Goal: Communication & Community: Answer question/provide support

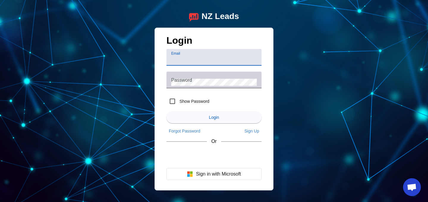
paste input "got2moveus@gmail.com"
type input "got2moveus@gmail.com"
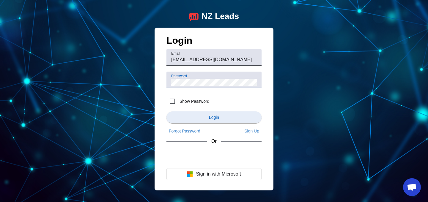
click at [205, 118] on span "submit" at bounding box center [214, 117] width 95 height 14
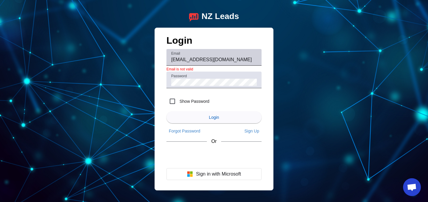
click at [235, 61] on input "got2moveus@gmail.com" at bounding box center [214, 59] width 86 height 7
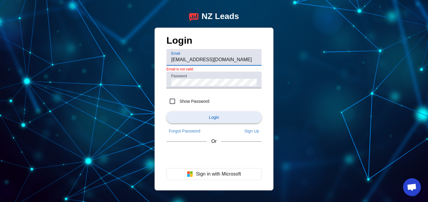
type input "got2moveus@gmail.com"
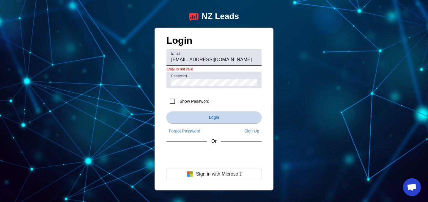
click at [219, 118] on span "Login" at bounding box center [214, 117] width 10 height 5
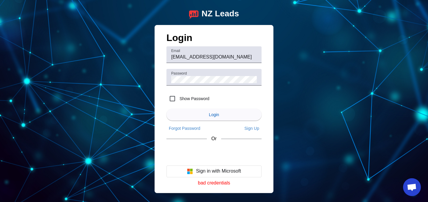
click at [193, 101] on label "Show Password" at bounding box center [193, 99] width 31 height 6
click at [178, 101] on input "Show Password" at bounding box center [173, 99] width 12 height 12
checkbox input "true"
click at [232, 56] on input "got2moveus@gmail.com" at bounding box center [214, 57] width 86 height 7
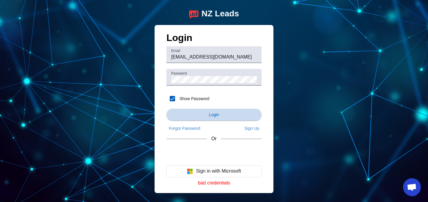
click at [218, 120] on span "submit" at bounding box center [214, 115] width 95 height 14
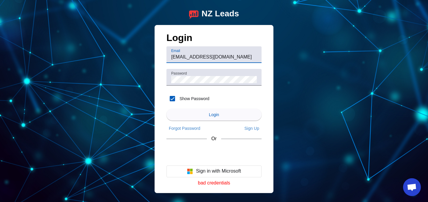
click at [230, 55] on input "got2moveus@gmail.com" at bounding box center [214, 57] width 86 height 7
click at [230, 55] on input "[EMAIL_ADDRESS][DOMAIN_NAME]" at bounding box center [214, 57] width 86 height 7
type input "go"
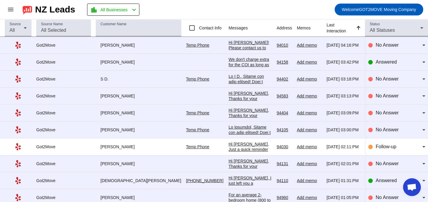
click at [229, 43] on div "Hi [PERSON_NAME]! Please contact us to arrange a video or on-site estimate for …" at bounding box center [250, 77] width 43 height 75
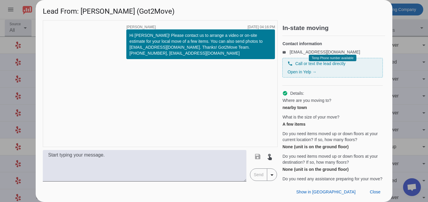
click at [162, 149] on div "timer close Mikalai S. 8/21/2025, 04:16:PM Hi Judith! Please contact us to arra…" at bounding box center [160, 101] width 235 height 162
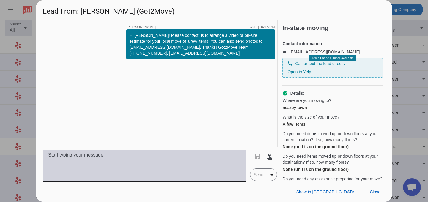
click at [164, 157] on textarea at bounding box center [145, 166] width 204 height 32
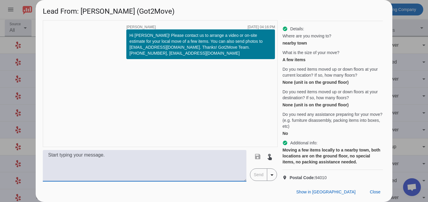
scroll to position [74, 0]
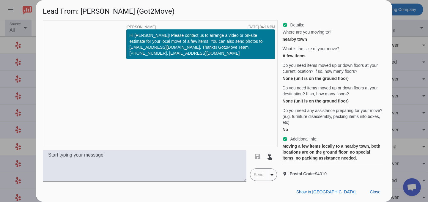
click at [409, 43] on div at bounding box center [214, 101] width 428 height 202
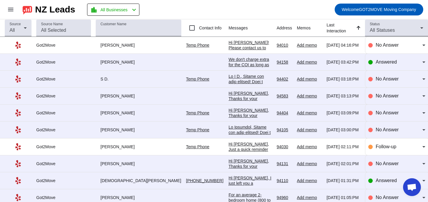
click at [186, 45] on link "Temp Phone" at bounding box center [197, 45] width 23 height 5
click at [235, 44] on div "Hi [PERSON_NAME]! Please contact us to arrange a video or on-site estimate for …" at bounding box center [250, 77] width 43 height 75
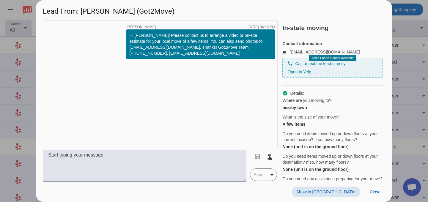
scroll to position [74, 0]
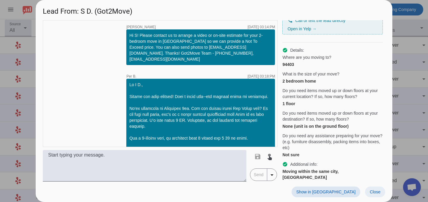
click at [368, 193] on span at bounding box center [375, 192] width 20 height 11
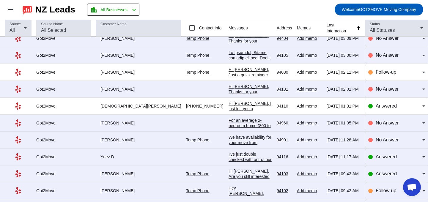
scroll to position [74, 0]
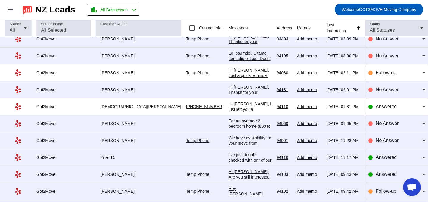
click at [250, 104] on div "Hi [PERSON_NAME], I just left you a message! For your move to the [GEOGRAPHIC_D…" at bounding box center [250, 186] width 43 height 171
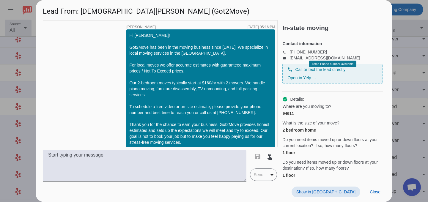
scroll to position [408, 0]
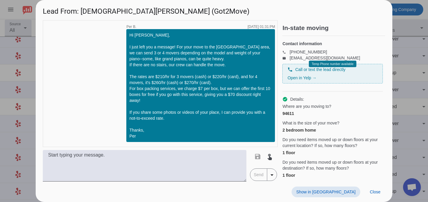
click at [403, 50] on div at bounding box center [214, 101] width 428 height 202
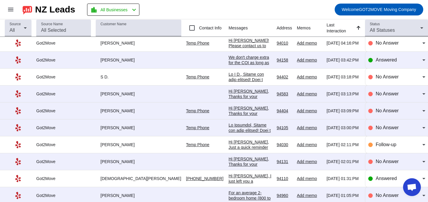
scroll to position [0, 0]
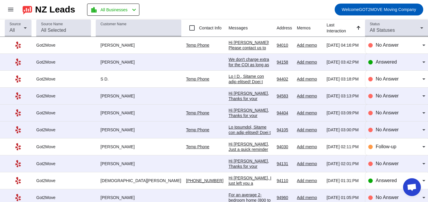
click at [297, 60] on div "Add memo" at bounding box center [309, 61] width 25 height 5
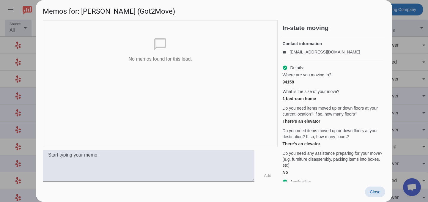
click at [413, 95] on div at bounding box center [214, 101] width 428 height 202
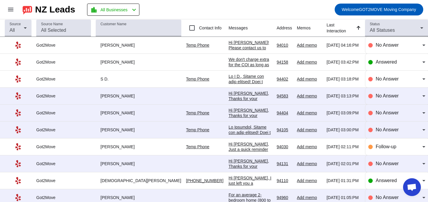
click at [238, 65] on div "We don't charge extra for the COI as long as we are the moving company." at bounding box center [250, 67] width 43 height 21
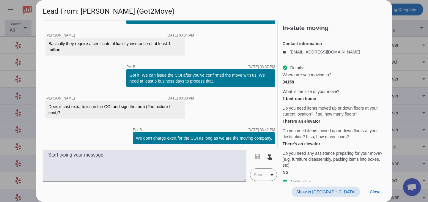
scroll to position [486, 0]
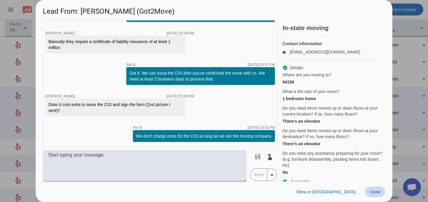
click at [370, 191] on span "Close" at bounding box center [375, 192] width 11 height 5
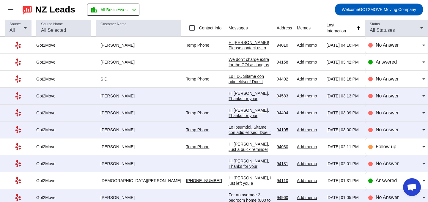
click at [235, 60] on div "We don't charge extra for the COI as long as we are the moving company." at bounding box center [250, 67] width 43 height 21
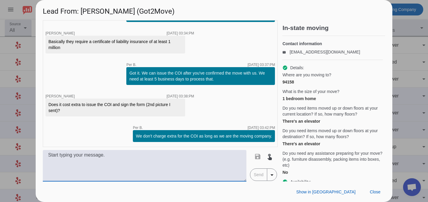
click at [163, 159] on textarea at bounding box center [145, 166] width 204 height 32
paste textarea "Teresa, good morning. Each HOA has specific information (the name of the HOA, t…"
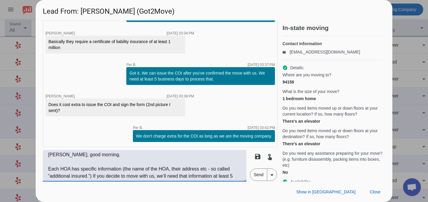
scroll to position [0, 0]
click at [173, 166] on textarea "Teresa, good morning. Each HOA has specific information (the name of the HOA, t…" at bounding box center [145, 166] width 204 height 32
type textarea "Teresa, good morning. Each HOA has specific information (the name of the HOA, t…"
click at [256, 177] on span "Send" at bounding box center [258, 175] width 17 height 12
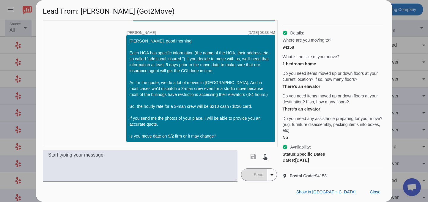
scroll to position [43, 0]
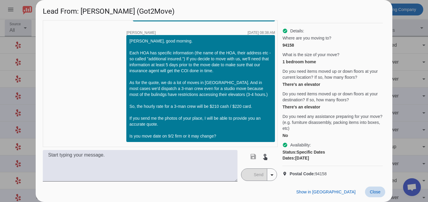
click at [380, 191] on span "Close" at bounding box center [375, 192] width 11 height 5
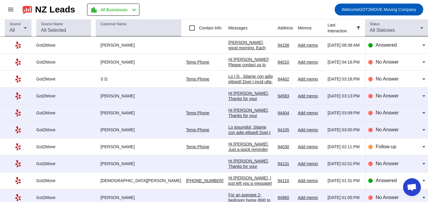
click at [230, 48] on div "[PERSON_NAME], good morning. Each HOA has specific information (the name of the…" at bounding box center [250, 131] width 45 height 182
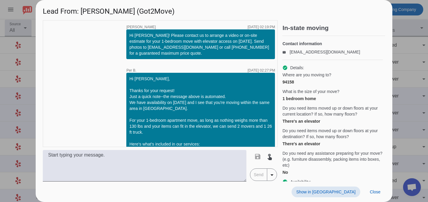
scroll to position [606, 0]
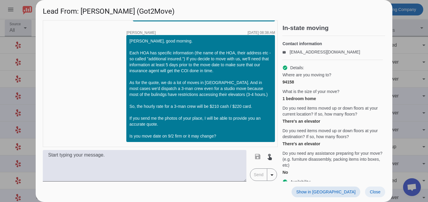
click at [372, 194] on span "Close" at bounding box center [375, 192] width 11 height 5
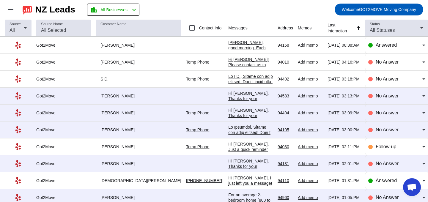
click at [228, 66] on div "Hi Judith! Please contact us to arrange a video or on-site estimate for your lo…" at bounding box center [250, 94] width 45 height 75
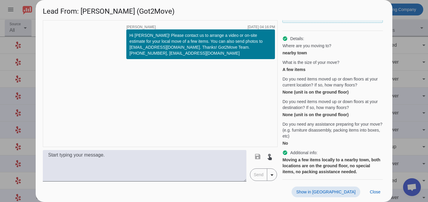
scroll to position [74, 0]
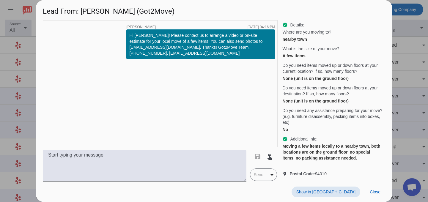
click at [321, 175] on span "Postal Code: 94010" at bounding box center [308, 174] width 37 height 6
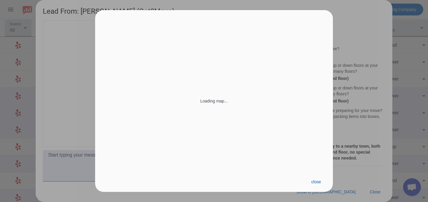
click at [321, 175] on div "close" at bounding box center [214, 182] width 238 height 21
click at [318, 182] on span "close" at bounding box center [316, 182] width 10 height 5
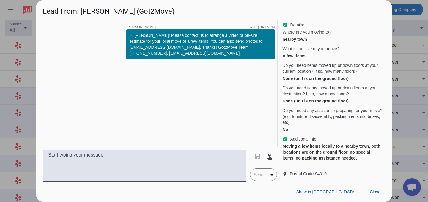
copy span "94010"
drag, startPoint x: 331, startPoint y: 174, endPoint x: 315, endPoint y: 173, distance: 16.7
click at [315, 173] on p "location_on Postal Code: 94010" at bounding box center [333, 174] width 101 height 6
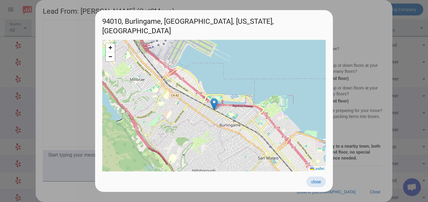
click at [319, 182] on span "close" at bounding box center [316, 182] width 10 height 5
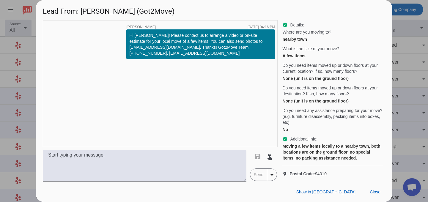
click at [220, 97] on div "timer close Mikalai S. 8/21/2025, 04:16:PM Hi Judith! Please contact us to arra…" at bounding box center [160, 83] width 235 height 127
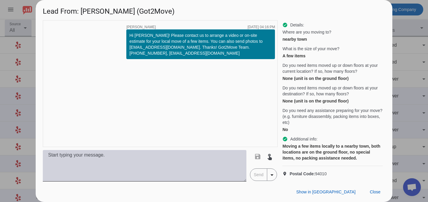
click at [139, 150] on textarea at bounding box center [145, 166] width 204 height 32
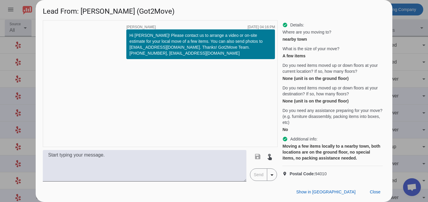
click at [258, 157] on div "save touch_app" at bounding box center [264, 157] width 24 height 12
click at [192, 171] on textarea at bounding box center [145, 166] width 204 height 32
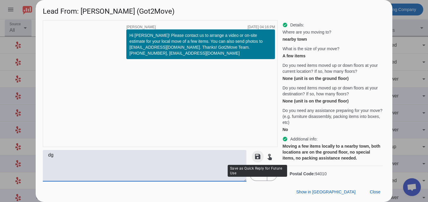
click at [257, 159] on mat-icon "save" at bounding box center [257, 156] width 7 height 7
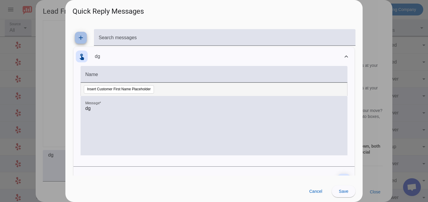
click at [82, 38] on mat-icon "add" at bounding box center [80, 37] width 7 height 7
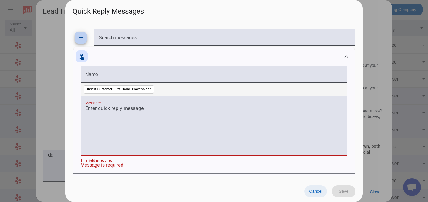
click at [317, 192] on span "Cancel" at bounding box center [315, 191] width 13 height 5
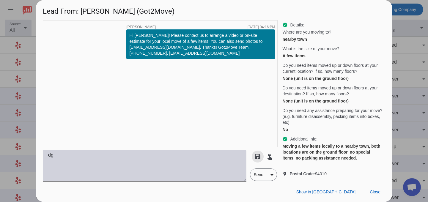
click at [189, 153] on textarea "dg" at bounding box center [145, 166] width 204 height 32
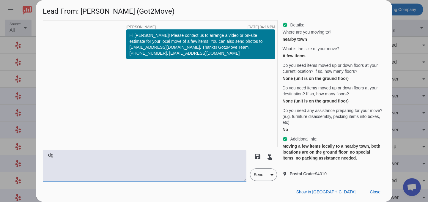
click at [189, 153] on textarea "dg" at bounding box center [145, 166] width 204 height 32
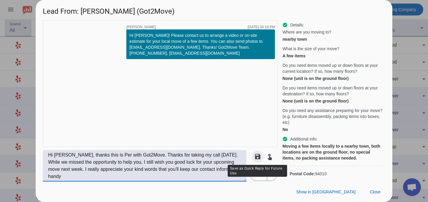
click at [259, 161] on span at bounding box center [258, 157] width 14 height 14
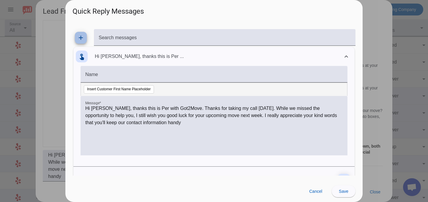
click at [82, 39] on mat-icon "add" at bounding box center [80, 37] width 7 height 7
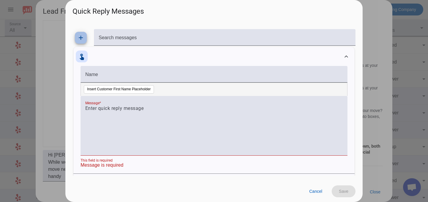
click at [83, 39] on mat-icon "add" at bounding box center [80, 37] width 7 height 7
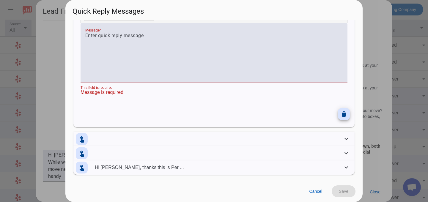
click at [346, 139] on icon at bounding box center [347, 139] width 4 height 2
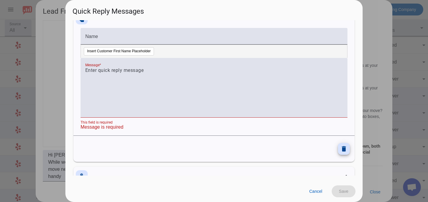
scroll to position [0, 0]
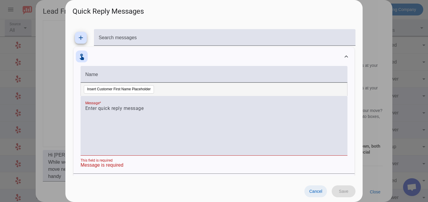
click at [312, 192] on span "Cancel" at bounding box center [315, 191] width 13 height 5
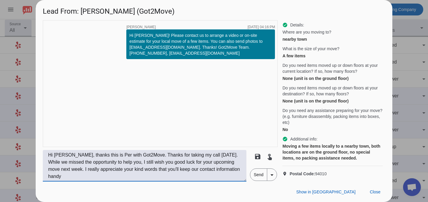
click at [238, 170] on textarea "Hi Judith, thanks this is Per with Got2Move. Thanks for taking my call today. W…" at bounding box center [145, 166] width 204 height 32
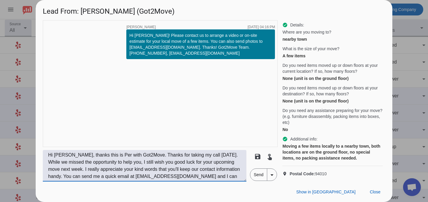
scroll to position [5, 0]
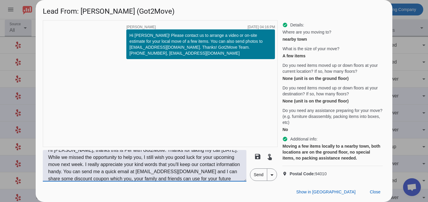
type textarea "Hi Judith, thanks this is Per with Got2Move. Thanks for taking my call today. W…"
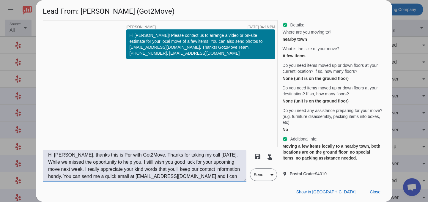
drag, startPoint x: 210, startPoint y: 179, endPoint x: 210, endPoint y: 138, distance: 41.0
click at [210, 138] on div "timer close Mikalai S. 8/21/2025, 04:16:PM Hi Judith! Please contact us to arra…" at bounding box center [160, 101] width 235 height 162
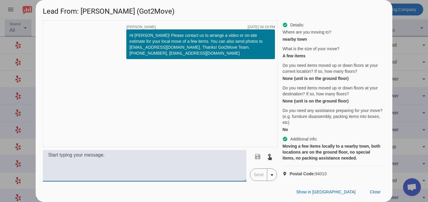
paste textarea "Hi Judith,This is Per with Got2Move. Thanks for taking my call today! Although …"
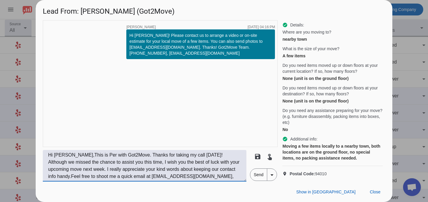
click at [69, 156] on textarea "Hi Judith,This is Per with Got2Move. Thanks for taking my call today! Although …" at bounding box center [145, 166] width 204 height 32
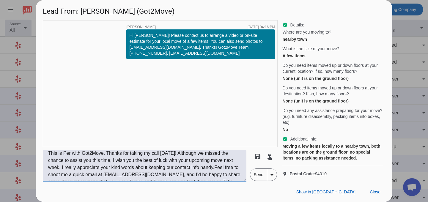
scroll to position [17, 0]
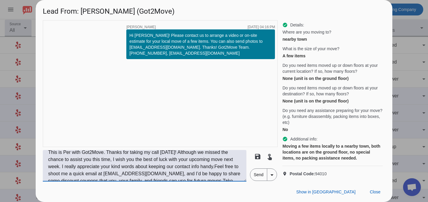
click at [62, 168] on textarea "Hi Judith, This is Per with Got2Move. Thanks for taking my call today! Although…" at bounding box center [145, 166] width 204 height 32
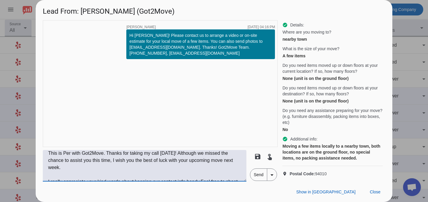
scroll to position [0, 0]
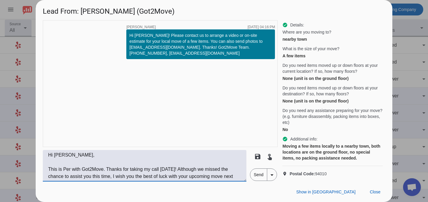
click at [107, 169] on textarea "Hi Judith, This is Per with Got2Move. Thanks for taking my call today! Although…" at bounding box center [145, 166] width 204 height 32
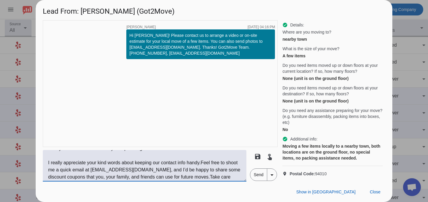
scroll to position [36, 0]
click at [203, 162] on textarea "Hi Judith, This is Per with Got2Move. Thanks for taking my call today! Although…" at bounding box center [145, 166] width 204 height 32
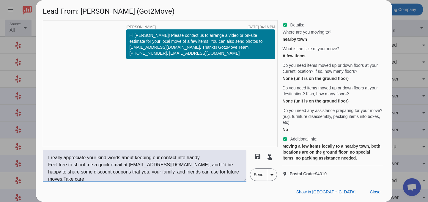
scroll to position [43, 0]
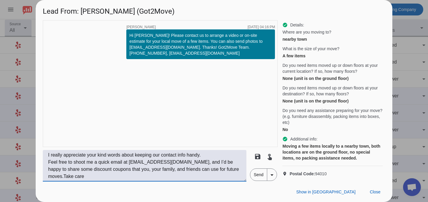
click at [161, 173] on textarea "Hi Judith, This is Per with Got2Move. Thanks for taking my call today! Although…" at bounding box center [145, 166] width 204 height 32
click at [226, 168] on textarea "Hi Judith, This is Per with Got2Move. Thanks for taking my call today! Although…" at bounding box center [145, 166] width 204 height 32
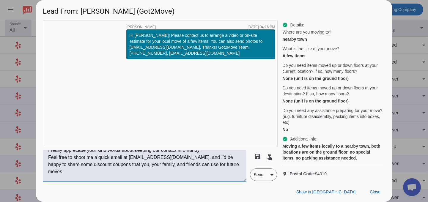
click at [157, 181] on textarea "Hi Judith, This is Per with Got2Move. Thanks for taking my call today! Although…" at bounding box center [145, 166] width 204 height 32
type textarea "Hi Judith, This is Per with Got2Move. Thanks for taking my call today! Although…"
click at [261, 175] on span "Send" at bounding box center [258, 175] width 17 height 12
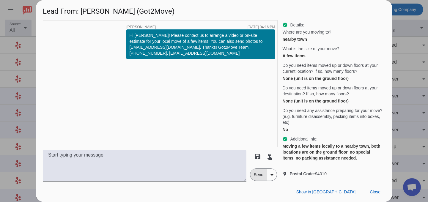
scroll to position [0, 0]
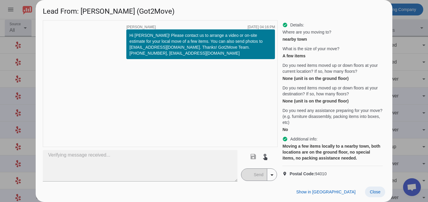
click at [375, 191] on span "Close" at bounding box center [375, 192] width 11 height 5
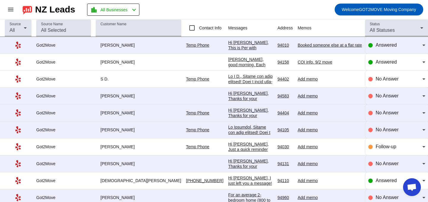
click at [228, 41] on div "Hi [PERSON_NAME], This is Per with Got2Move. Thanks for taking my call [DATE]! …" at bounding box center [250, 101] width 45 height 123
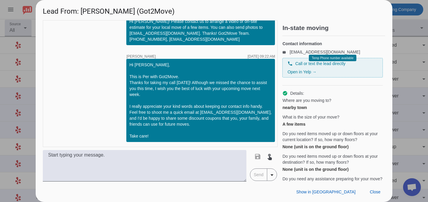
click at [406, 62] on div at bounding box center [214, 101] width 428 height 202
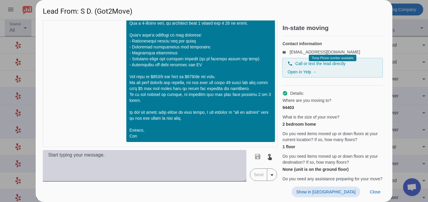
click at [185, 163] on textarea at bounding box center [145, 166] width 204 height 32
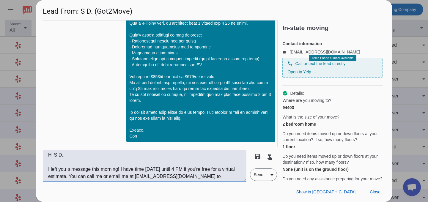
click at [66, 176] on textarea "Hi S D., I left you a message this morning! I have time today until 4 PM if you…" at bounding box center [145, 166] width 204 height 32
click at [116, 177] on textarea "Hi S D., I left you a message this morning! I have time today until 4 PM if you…" at bounding box center [145, 166] width 204 height 32
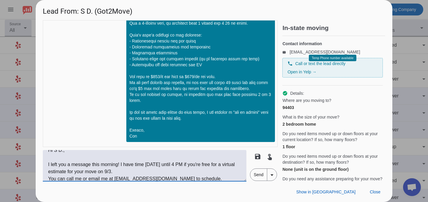
scroll to position [7, 0]
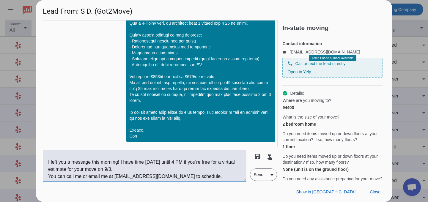
click at [191, 175] on textarea "Hi S D., I left you a message this morning! I have time today until 4 PM if you…" at bounding box center [145, 166] width 204 height 32
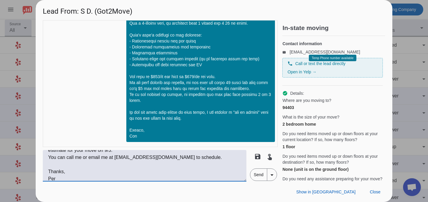
scroll to position [33, 0]
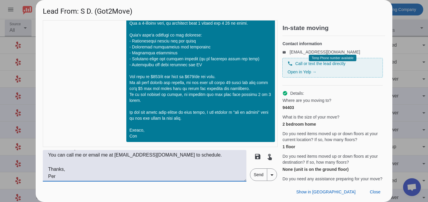
paste textarea "(415) 936-4109"
type textarea "Hi S D., I left you a message this morning! I have time today until 4 PM if you…"
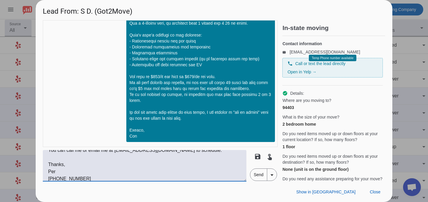
scroll to position [0, 0]
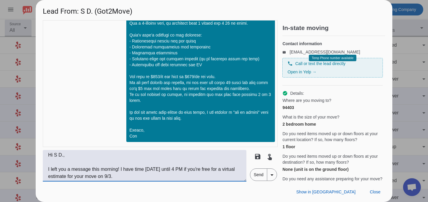
drag, startPoint x: 97, startPoint y: 179, endPoint x: 78, endPoint y: 140, distance: 43.1
click at [78, 140] on div "timer close Mikalai S. 8/21/2025, 03:14:PM Hi S! Please contact us to arrange a…" at bounding box center [160, 101] width 235 height 162
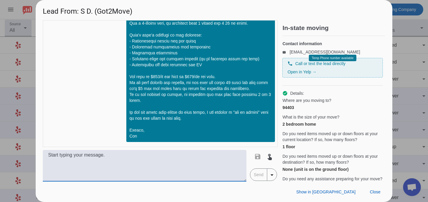
click at [77, 157] on textarea at bounding box center [145, 166] width 204 height 32
paste textarea "Hey S D.,I left you a message this morning! I’m free today until 4 PM if you wa…"
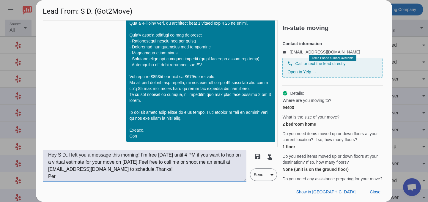
click at [69, 156] on textarea "Hey S D.,I left you a message this morning! I’m free today until 4 PM if you wa…" at bounding box center [145, 166] width 204 height 32
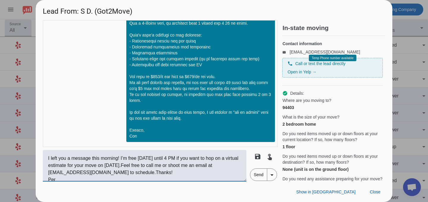
scroll to position [13, 0]
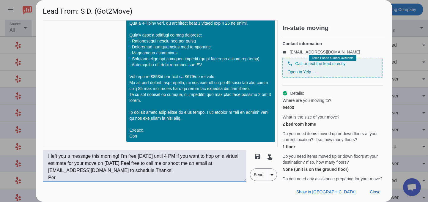
click at [122, 158] on textarea "Hey S D., I left you a message this morning! I’m free today until 4 PM if you w…" at bounding box center [145, 166] width 204 height 32
click at [120, 156] on textarea "Hey S D., I left you a message this morning! I’m free today until 4 PM if you w…" at bounding box center [145, 166] width 204 height 32
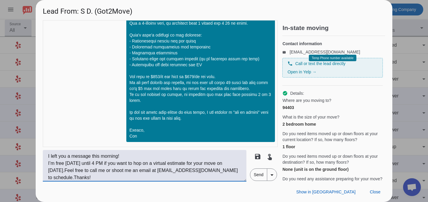
scroll to position [20, 0]
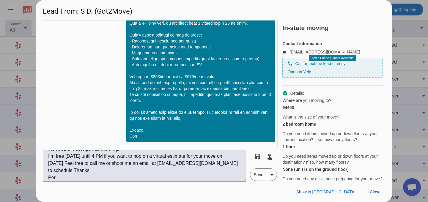
click at [142, 171] on textarea "Hey S D., I left you a message this morning! I’m free today until 4 PM if you w…" at bounding box center [145, 166] width 204 height 32
click at [82, 164] on textarea "Hey S D., I left you a message this morning! I’m free today until 4 PM if you w…" at bounding box center [145, 166] width 204 height 32
click at [81, 163] on textarea "Hey S D., I left you a message this morning! I’m free today until 4 PM if you w…" at bounding box center [145, 166] width 204 height 32
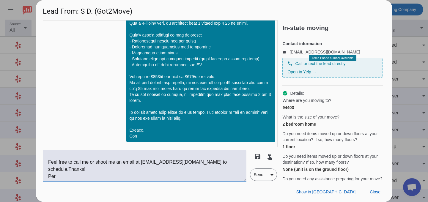
scroll to position [36, 0]
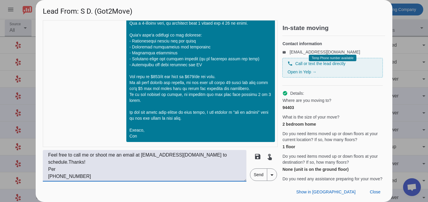
click at [216, 163] on textarea "Hey S D., I left you a message this morning! I’m free today until 4 PM if you w…" at bounding box center [145, 166] width 204 height 32
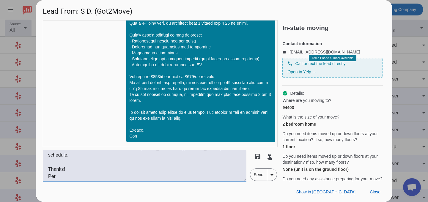
scroll to position [50, 0]
click at [134, 161] on textarea "Hey S D., I left you a message this morning! I’m free today until 4 PM if you w…" at bounding box center [145, 166] width 204 height 32
type textarea "Hey S D., I left you a message this morning! I’m free today until 4 PM if you w…"
click at [264, 178] on span "Send" at bounding box center [258, 175] width 17 height 12
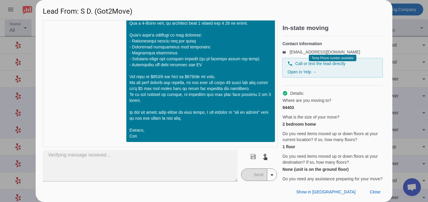
scroll to position [0, 0]
click at [376, 194] on span "Close" at bounding box center [375, 192] width 11 height 5
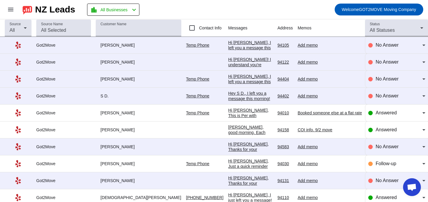
click at [229, 65] on div "Hi [PERSON_NAME]! I understand you're moving a 1.5 bedroom house with stairs in…" at bounding box center [250, 89] width 45 height 64
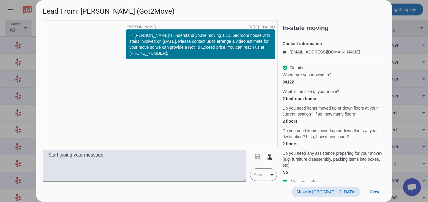
scroll to position [6, 0]
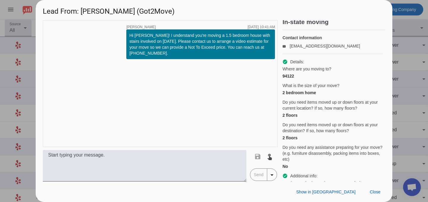
click at [291, 79] on div "94122" at bounding box center [333, 76] width 101 height 6
copy div "94122"
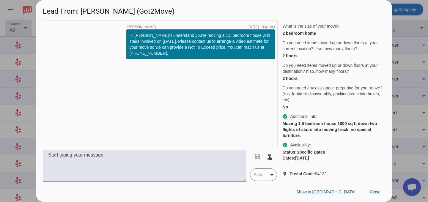
scroll to position [71, 0]
copy span "94122"
drag, startPoint x: 316, startPoint y: 173, endPoint x: 336, endPoint y: 173, distance: 19.9
click at [336, 173] on p "location_on Postal Code: 94122" at bounding box center [333, 174] width 101 height 6
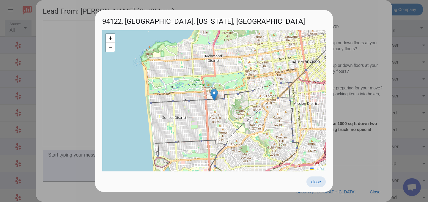
click at [320, 182] on span "close" at bounding box center [316, 182] width 10 height 5
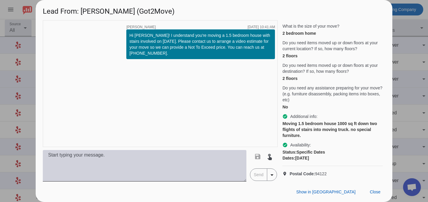
click at [176, 172] on textarea at bounding box center [145, 166] width 204 height 32
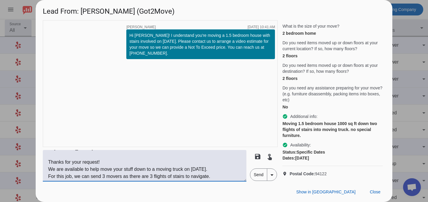
scroll to position [19, 0]
click at [161, 175] on textarea "Hi Julie, Thanks for your request! We are available to help move your stuff dow…" at bounding box center [145, 166] width 204 height 32
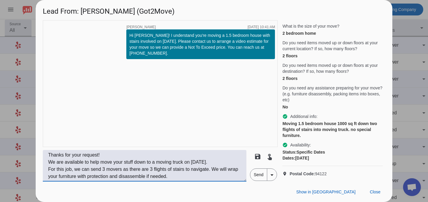
click at [219, 172] on textarea "Hi Julie, Thanks for your request! We are available to help move your stuff dow…" at bounding box center [145, 166] width 204 height 32
paste textarea "The rate for 3 movers is $210/hr for cash or $220/hr for card, and for 4 movers…"
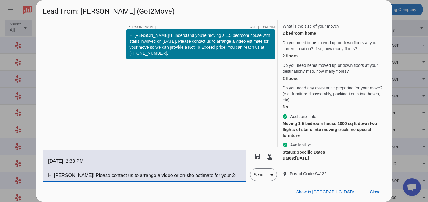
scroll to position [122, 0]
drag, startPoint x: 105, startPoint y: 167, endPoint x: 56, endPoint y: 156, distance: 50.1
click at [56, 156] on textarea "Hi Julie, Thanks for your request! We are available to help move your stuff dow…" at bounding box center [145, 166] width 204 height 32
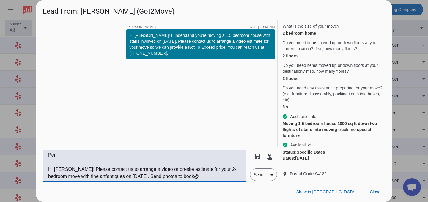
scroll to position [128, 0]
drag, startPoint x: 48, startPoint y: 159, endPoint x: 103, endPoint y: 189, distance: 62.5
click at [103, 189] on div "Lead From: Julie C. (Got2Move) timer close Mikalai S. 8/22/2025, 10:41:AM Hi Ju…" at bounding box center [214, 101] width 357 height 202
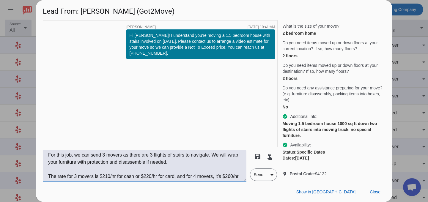
scroll to position [28, 0]
click at [174, 164] on textarea "Hi Julie, Thanks for your request! We are available to help move your stuff dow…" at bounding box center [145, 166] width 204 height 32
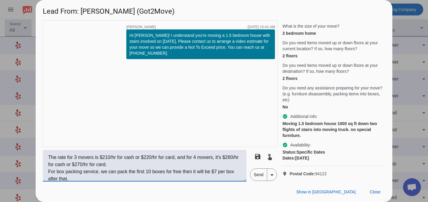
scroll to position [50, 0]
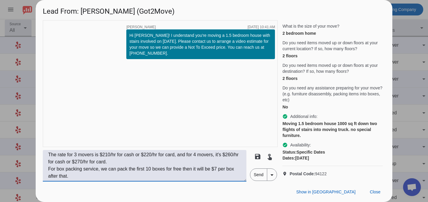
drag, startPoint x: 176, startPoint y: 156, endPoint x: 55, endPoint y: 171, distance: 122.3
click at [55, 171] on textarea "Hi Julie, Thanks for your request! We are available to help move your stuff dow…" at bounding box center [145, 166] width 204 height 32
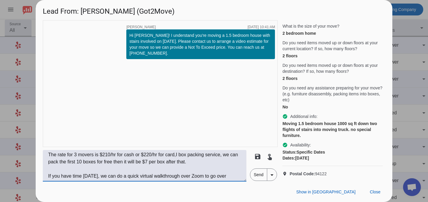
scroll to position [43, 0]
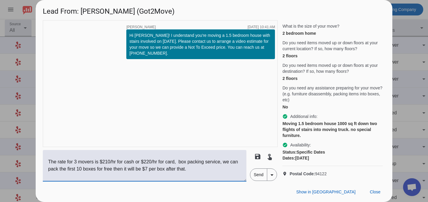
drag, startPoint x: 178, startPoint y: 162, endPoint x: 191, endPoint y: 171, distance: 15.7
click at [191, 171] on textarea "Hi Julie, Thanks for your request! We are available to help move your stuff dow…" at bounding box center [145, 166] width 204 height 32
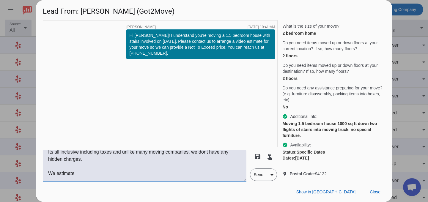
scroll to position [63, 0]
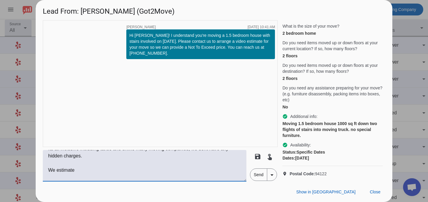
click at [60, 170] on textarea "Hi Julie, Thanks for your request! We are available to help move your stuff dow…" at bounding box center [145, 166] width 204 height 32
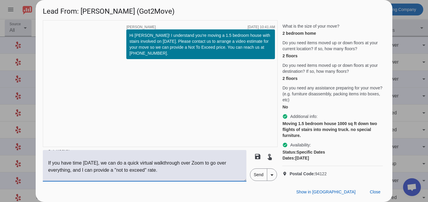
scroll to position [97, 0]
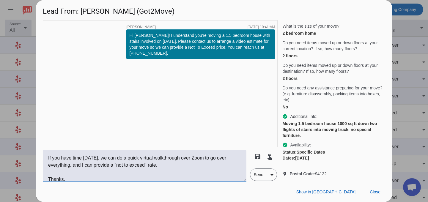
click at [175, 164] on textarea "Hi Julie, Thanks for your request! We are available to help move your stuff dow…" at bounding box center [145, 166] width 204 height 32
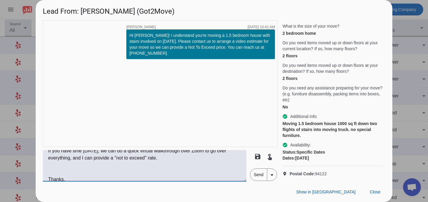
type textarea "Hi Julie, Thanks for your request! We are available to help move your stuff dow…"
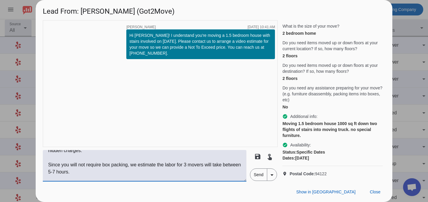
scroll to position [0, 0]
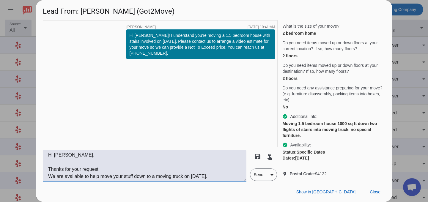
drag, startPoint x: 56, startPoint y: 173, endPoint x: 55, endPoint y: 134, distance: 38.4
click at [56, 134] on div "timer close Mikalai S. 8/22/2025, 10:41:AM Hi Julie! I understand you're moving…" at bounding box center [160, 101] width 235 height 162
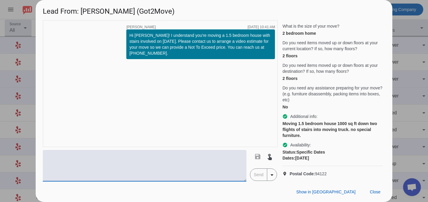
paste textarea "Hi Julie,Thanks for your request! We’re available to help move your items down …"
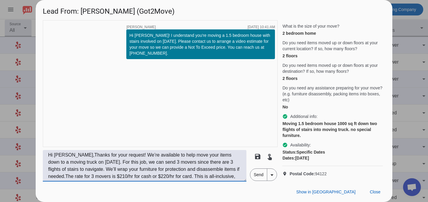
click at [65, 155] on textarea "Hi Julie,Thanks for your request! We’re available to help move your items down …" at bounding box center [145, 166] width 204 height 32
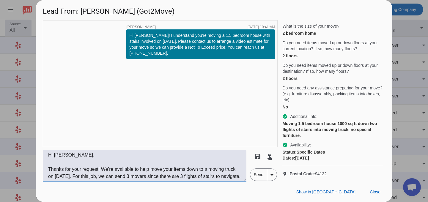
click at [102, 170] on textarea "Hi Julie, Thanks for your request! We’re available to help move your items down…" at bounding box center [145, 166] width 204 height 32
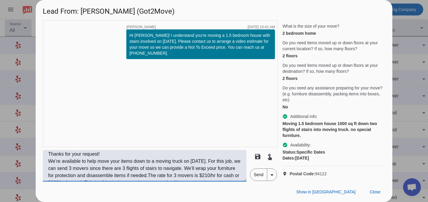
scroll to position [16, 0]
click at [230, 161] on textarea "Hi Julie, Thanks for your request! We’re available to help move your items down…" at bounding box center [145, 166] width 204 height 32
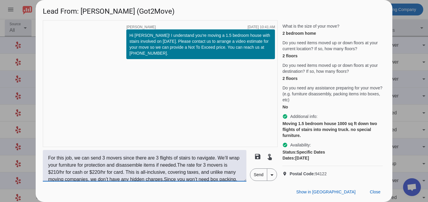
scroll to position [34, 0]
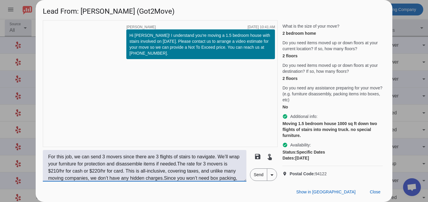
click at [218, 164] on textarea "Hi Julie, Thanks for your request! We’re available to help move your items down…" at bounding box center [145, 166] width 204 height 32
click at [159, 156] on textarea "Hi Julie, Thanks for your request! We’re available to help move your items down…" at bounding box center [145, 166] width 204 height 32
click at [219, 158] on textarea "Hi Julie, Thanks for your request! We’re available to help move your items down…" at bounding box center [145, 166] width 204 height 32
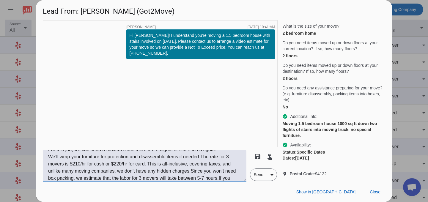
click at [203, 157] on textarea "Hi Julie, Thanks for your request! We’re available to help move your items down…" at bounding box center [145, 166] width 204 height 32
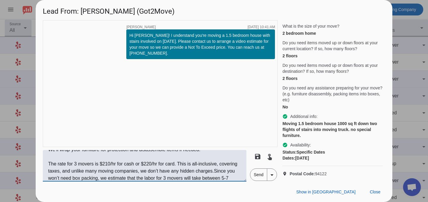
scroll to position [55, 0]
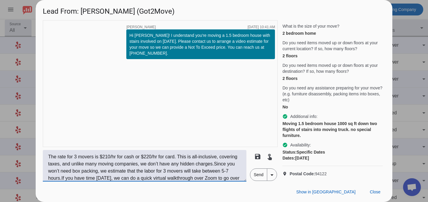
click at [144, 170] on textarea "Hi Julie, Thanks for your request! We’re available to help move your items down…" at bounding box center [145, 166] width 204 height 32
paste textarea "Hi Julie, 😊Thanks for your request! We’re available to help move your items dow…"
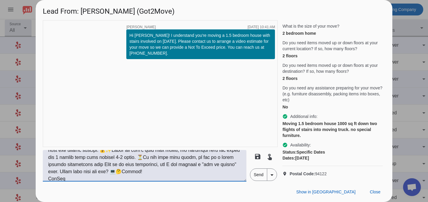
paste textarea "😊Thanks for your request! We’re available to help move your items down to a mov…"
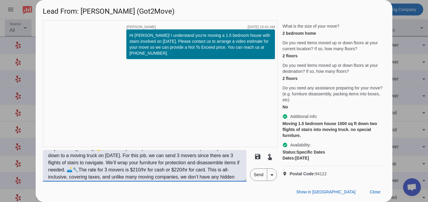
scroll to position [0, 0]
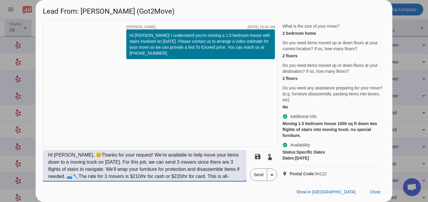
click at [71, 157] on textarea "Hi Julie, 😊Thanks for your request! We’re available to help move your items dow…" at bounding box center [145, 166] width 204 height 32
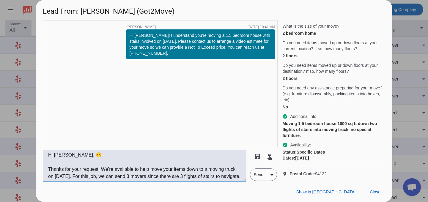
click at [101, 168] on textarea "Hi Julie, 😊 Thanks for your request! We’re available to help move your items do…" at bounding box center [145, 166] width 204 height 32
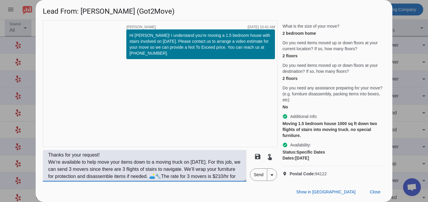
scroll to position [18, 0]
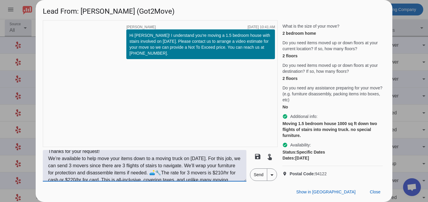
click at [229, 159] on textarea "Hi Julie, 😊 Thanks for your request! We’re available to help move your items do…" at bounding box center [145, 166] width 204 height 32
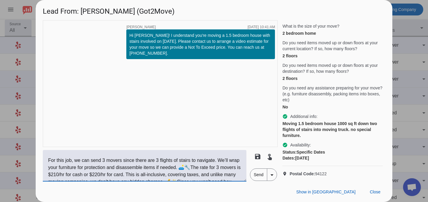
scroll to position [29, 0]
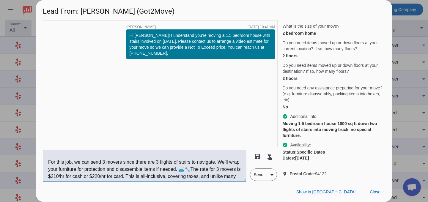
click at [219, 163] on textarea "Hi Julie, 😊 Thanks for your request! We’re available to help move your items do…" at bounding box center [145, 166] width 204 height 32
click at [213, 170] on textarea "Hi Julie, 😊 Thanks for your request! We’re available to help move your items do…" at bounding box center [145, 166] width 204 height 32
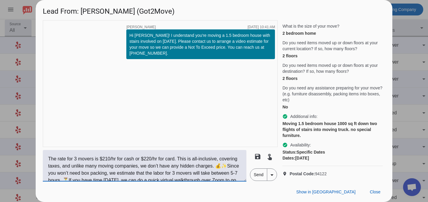
scroll to position [54, 0]
click at [178, 156] on textarea "Hi Julie, 😊 Thanks for your request! We’re available to help move your items do…" at bounding box center [145, 166] width 204 height 32
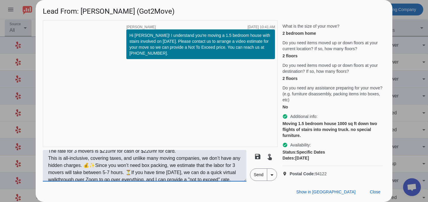
click at [102, 164] on textarea "Hi Julie, 😊 Thanks for your request! We’re available to help move your items do…" at bounding box center [145, 166] width 204 height 32
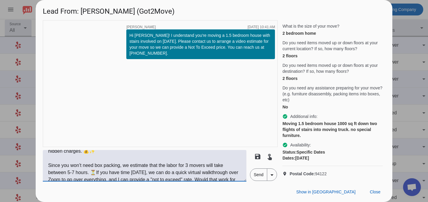
scroll to position [82, 0]
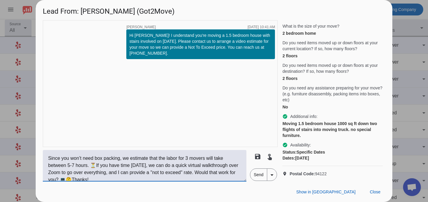
click at [95, 165] on textarea "Hi Julie, 😊 Thanks for your request! We’re available to help move your items do…" at bounding box center [145, 166] width 204 height 32
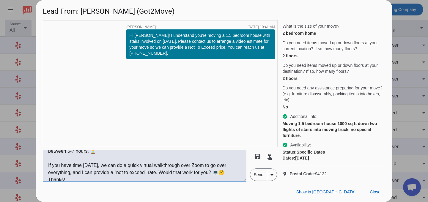
scroll to position [104, 0]
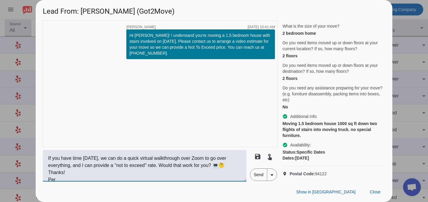
click at [161, 166] on textarea "Hi Julie, 😊 Thanks for your request! We’re available to help move your items do…" at bounding box center [145, 166] width 204 height 32
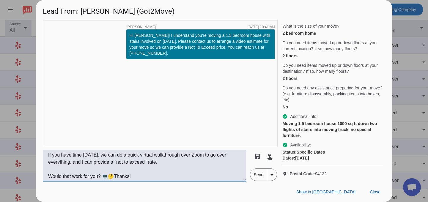
scroll to position [114, 0]
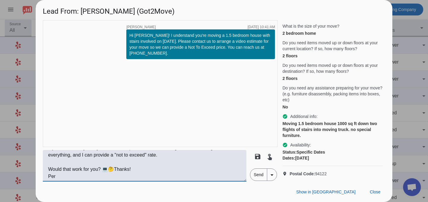
click at [158, 169] on textarea "Hi Julie, 😊 Thanks for your request! We’re available to help move your items do…" at bounding box center [145, 166] width 204 height 32
click at [113, 168] on textarea "Hi Julie, 😊 Thanks for your request! We’re available to help move your items do…" at bounding box center [145, 166] width 204 height 32
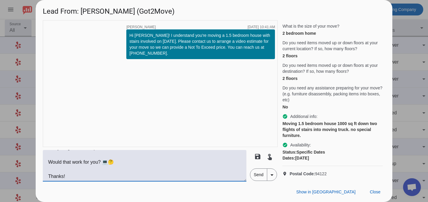
scroll to position [128, 0]
click at [81, 167] on textarea "Hi Julie, 😊 Thanks for your request! We’re available to help move your items do…" at bounding box center [145, 166] width 204 height 32
click at [69, 177] on textarea "Hi Julie, 😊 Thanks for your request! We’re available to help move your items do…" at bounding box center [145, 166] width 204 height 32
paste textarea "(415) 936-4109"
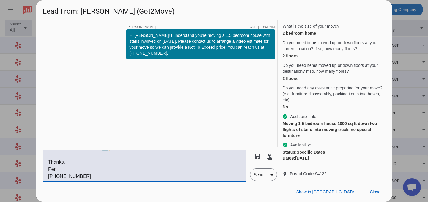
scroll to position [140, 0]
type textarea "Hi Julie, 😊 Thanks for your request! We’re available to help move your items do…"
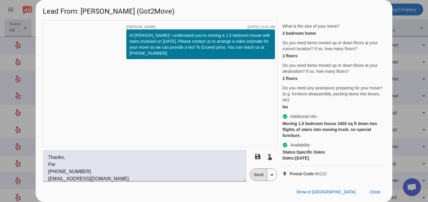
click at [258, 173] on span "Send" at bounding box center [258, 175] width 17 height 12
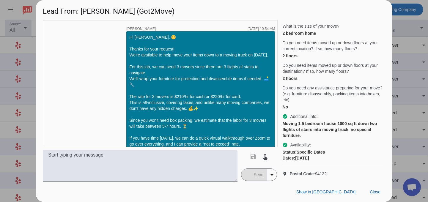
scroll to position [42, 0]
drag, startPoint x: 227, startPoint y: 73, endPoint x: 224, endPoint y: 72, distance: 3.5
click at [224, 72] on div "Hi Julie, 😊 Thanks for your request! We're available to help move your items do…" at bounding box center [200, 111] width 143 height 155
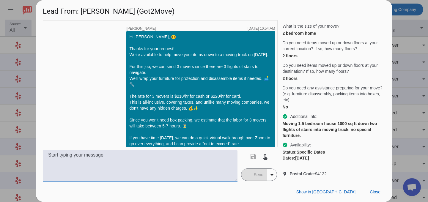
click at [187, 161] on textarea at bounding box center [140, 166] width 195 height 32
type textarea "*2 flights of stairs"
click at [255, 178] on span "Send" at bounding box center [258, 175] width 17 height 12
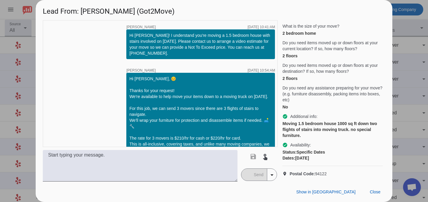
scroll to position [123, 0]
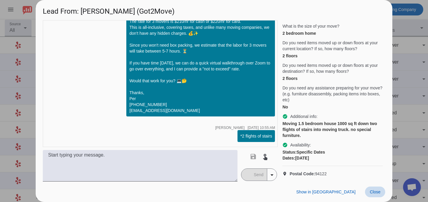
click at [374, 190] on span "Close" at bounding box center [375, 192] width 11 height 5
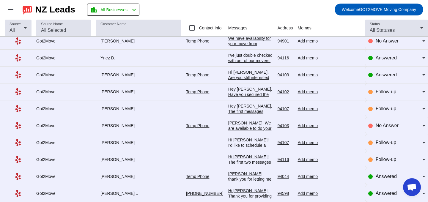
scroll to position [0, 0]
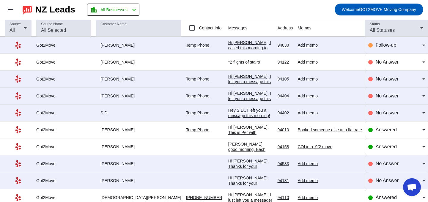
click at [228, 48] on div "Hi [PERSON_NAME], I called this morning to check if you still need professional…" at bounding box center [250, 91] width 45 height 102
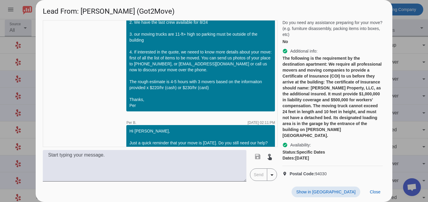
scroll to position [396, 0]
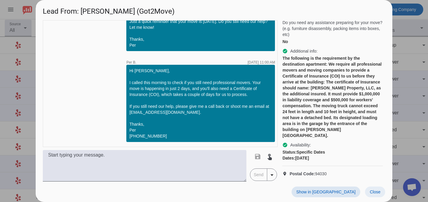
click at [370, 192] on span "Close" at bounding box center [375, 192] width 11 height 5
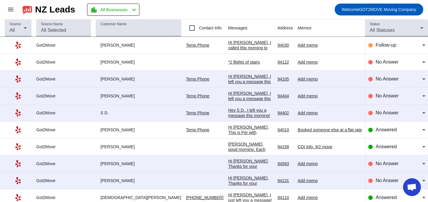
click at [228, 62] on div "*2 flights of stairs" at bounding box center [250, 61] width 45 height 5
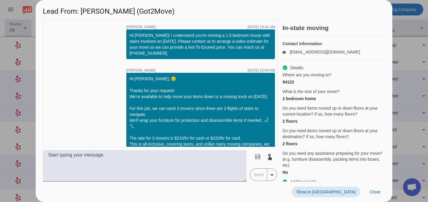
scroll to position [123, 0]
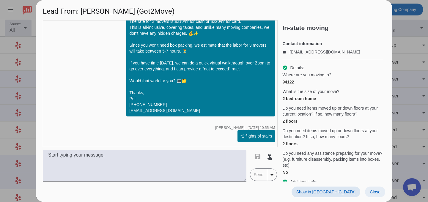
click at [373, 194] on span "Close" at bounding box center [375, 192] width 11 height 5
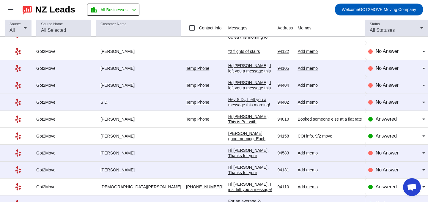
scroll to position [12, 0]
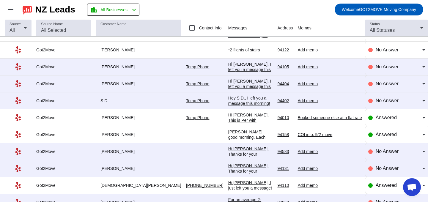
click at [309, 116] on div "Booked someone else at a flat rate" at bounding box center [330, 117] width 64 height 5
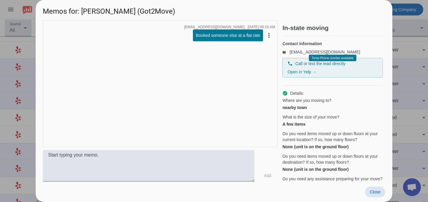
click at [368, 187] on span at bounding box center [375, 192] width 20 height 11
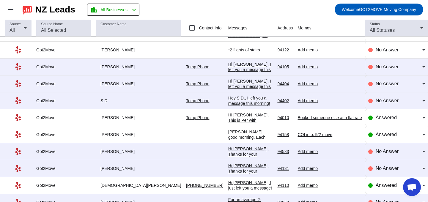
scroll to position [0, 0]
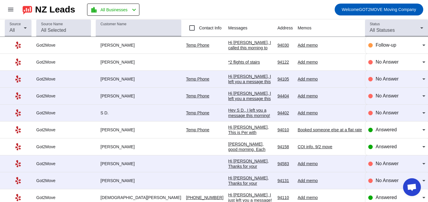
click at [228, 59] on td "*2 flights of stairs 8/22/2025, 10:55:AM" at bounding box center [252, 62] width 49 height 17
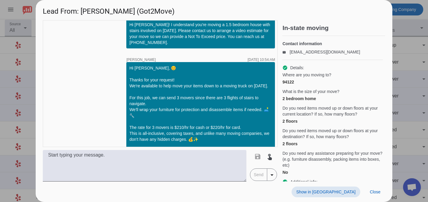
scroll to position [10, 0]
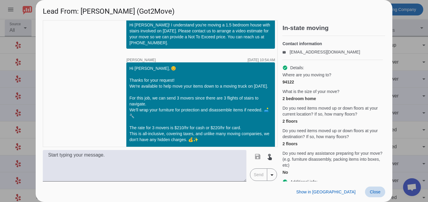
click at [375, 190] on span "Close" at bounding box center [375, 192] width 11 height 5
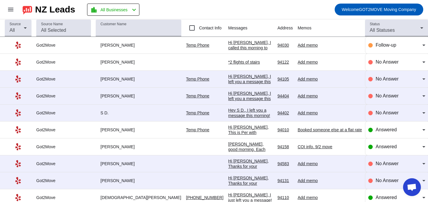
click at [228, 62] on div "*2 flights of stairs" at bounding box center [250, 61] width 45 height 5
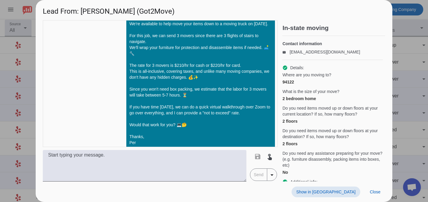
scroll to position [73, 0]
click at [402, 40] on div at bounding box center [214, 101] width 428 height 202
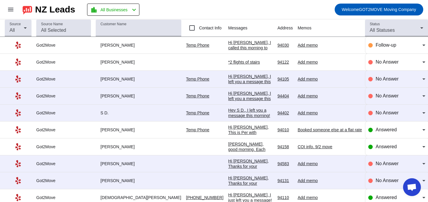
click at [229, 61] on div "*2 flights of stairs" at bounding box center [250, 61] width 45 height 5
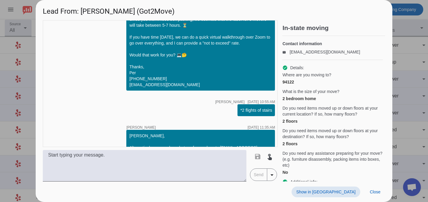
scroll to position [196, 0]
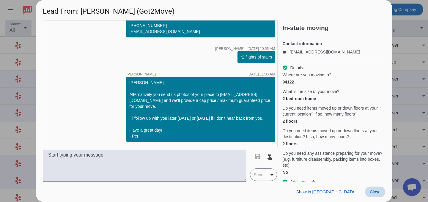
click at [376, 194] on span "Close" at bounding box center [375, 192] width 11 height 5
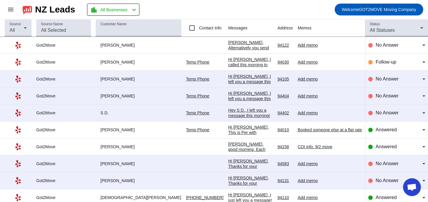
click at [228, 64] on div "Hi [PERSON_NAME], I called this morning to check if you still need professional…" at bounding box center [250, 108] width 45 height 102
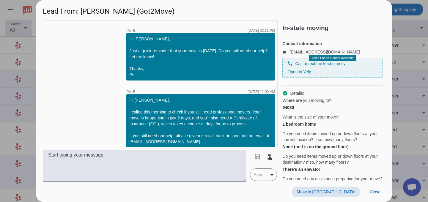
scroll to position [372, 0]
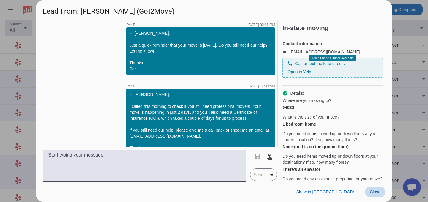
click at [374, 193] on span "Close" at bounding box center [375, 192] width 11 height 5
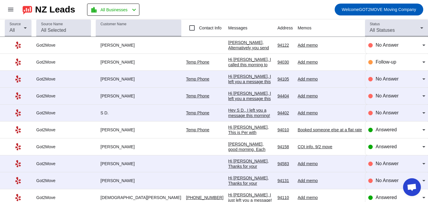
click at [298, 60] on div "Add memo" at bounding box center [330, 61] width 64 height 5
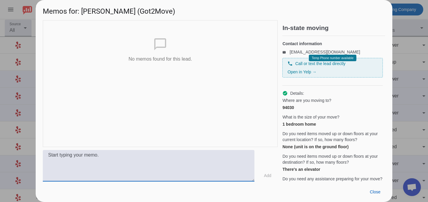
click at [163, 162] on textarea at bounding box center [149, 166] width 212 height 32
type textarea "Last minute lead. Archived on 8/22"
click at [272, 174] on span at bounding box center [267, 175] width 19 height 11
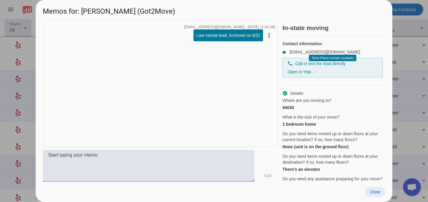
click at [372, 193] on span "Close" at bounding box center [375, 192] width 11 height 5
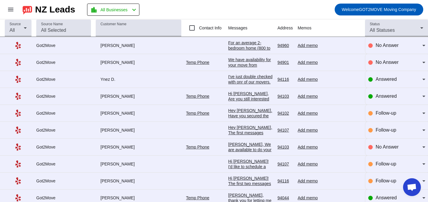
scroll to position [191, 0]
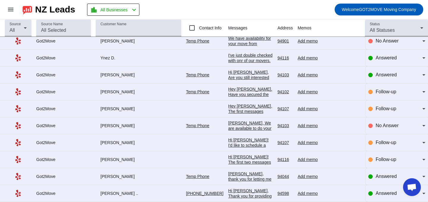
click at [228, 126] on div "[PERSON_NAME], We are available to do your move on 9/6. 1-bdrm apt moves usuall…" at bounding box center [250, 195] width 45 height 150
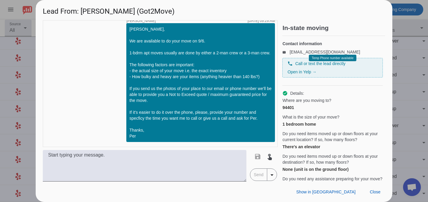
scroll to position [0, 0]
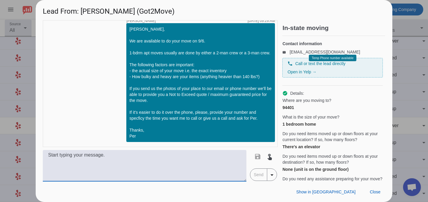
click at [163, 159] on textarea at bounding box center [145, 166] width 204 height 32
paste textarea "Lo’ip dolorsita co Adipiscin 5el se doeius temp incid utla. ✅ Et doloremagn al …"
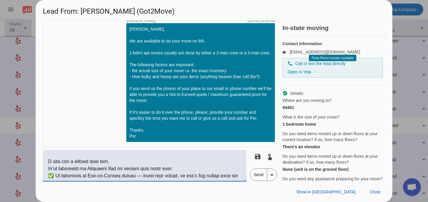
scroll to position [3, 0]
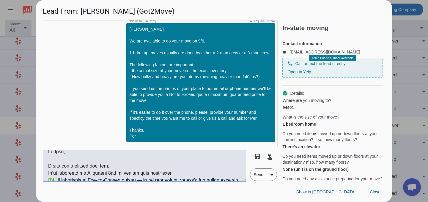
click at [62, 173] on textarea at bounding box center [145, 166] width 204 height 32
drag, startPoint x: 122, startPoint y: 173, endPoint x: 128, endPoint y: 173, distance: 6.5
click at [128, 173] on textarea at bounding box center [145, 166] width 204 height 32
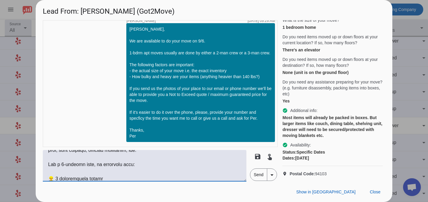
scroll to position [41, 0]
click at [62, 164] on textarea at bounding box center [145, 166] width 204 height 32
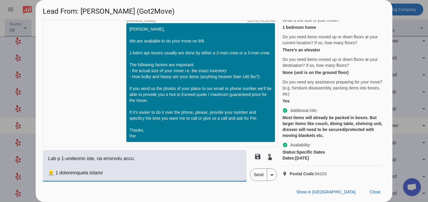
click at [57, 173] on textarea at bounding box center [145, 166] width 204 height 32
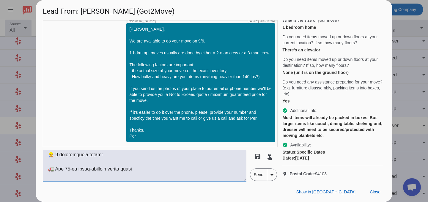
scroll to position [59, 0]
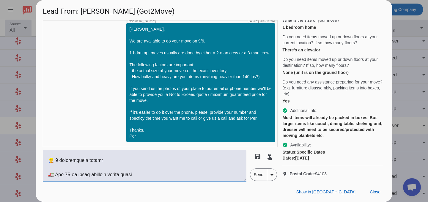
click at [103, 161] on textarea at bounding box center [145, 166] width 204 height 32
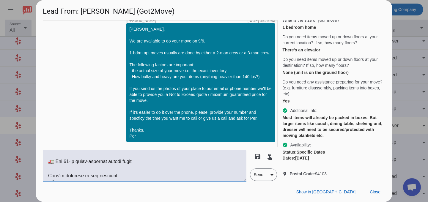
scroll to position [78, 0]
click at [109, 159] on textarea at bounding box center [145, 166] width 204 height 32
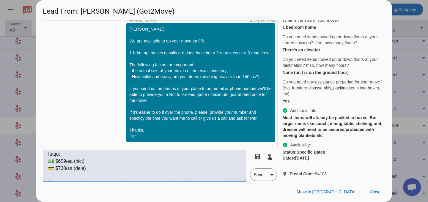
scroll to position [144, 0]
drag, startPoint x: 57, startPoint y: 160, endPoint x: 62, endPoint y: 160, distance: 4.8
click at [62, 160] on textarea at bounding box center [145, 166] width 204 height 32
click at [60, 166] on textarea at bounding box center [145, 166] width 204 height 32
click at [61, 167] on textarea at bounding box center [145, 166] width 204 height 32
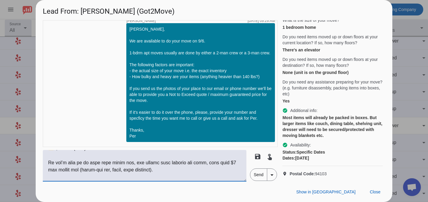
scroll to position [164, 0]
drag, startPoint x: 48, startPoint y: 161, endPoint x: 155, endPoint y: 175, distance: 107.7
click at [155, 175] on textarea at bounding box center [145, 166] width 204 height 32
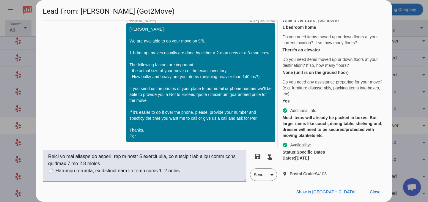
scroll to position [170, 0]
click at [130, 170] on textarea at bounding box center [145, 166] width 204 height 32
drag, startPoint x: 54, startPoint y: 170, endPoint x: 46, endPoint y: 169, distance: 8.1
click at [46, 169] on textarea at bounding box center [145, 166] width 204 height 32
click at [48, 158] on textarea at bounding box center [145, 166] width 204 height 32
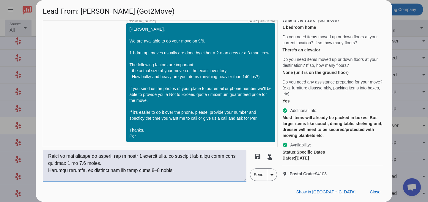
paste textarea "⏱️"
drag, startPoint x: 48, startPoint y: 172, endPoint x: 171, endPoint y: 175, distance: 123.5
click at [171, 175] on textarea at bounding box center [145, 166] width 204 height 32
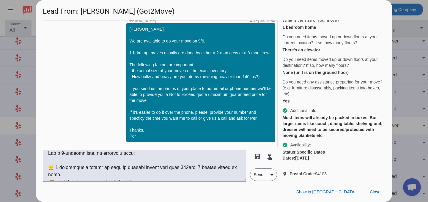
scroll to position [207, 0]
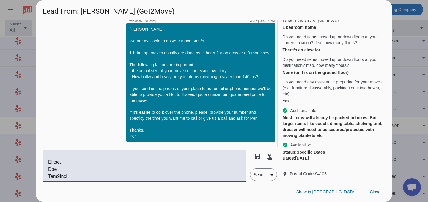
type textarea "Lo Ipsu, D sita con a elitsed doei tem. In’ut labor etdolorem al Enimadmin 0ve …"
click at [257, 171] on span "Send" at bounding box center [258, 175] width 17 height 12
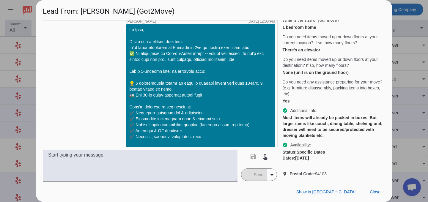
scroll to position [243, 0]
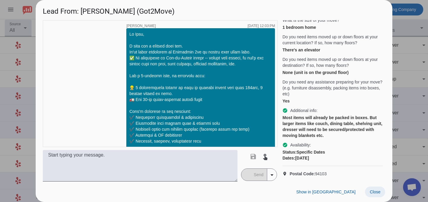
click at [371, 192] on span "Close" at bounding box center [375, 192] width 11 height 5
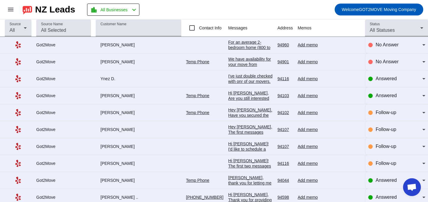
scroll to position [186, 0]
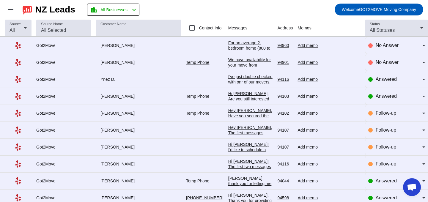
click at [228, 113] on div "Hey [PERSON_NAME]. Have you secured the movers or you still need the Not To Exc…" at bounding box center [250, 121] width 45 height 27
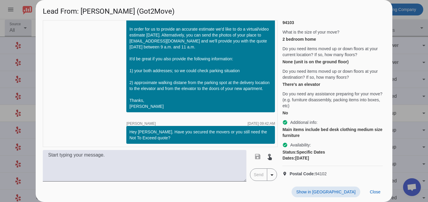
scroll to position [269, 0]
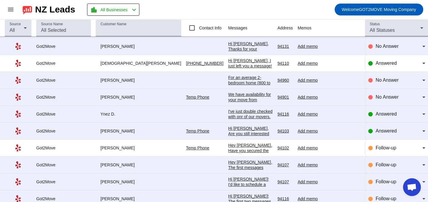
scroll to position [191, 0]
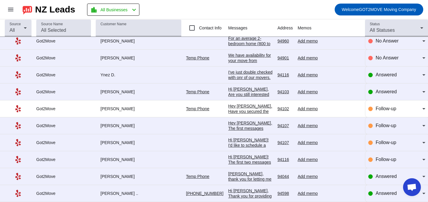
click at [228, 111] on div "Hey [PERSON_NAME]. Have you secured the movers or you still need the Not To Exc…" at bounding box center [250, 117] width 45 height 27
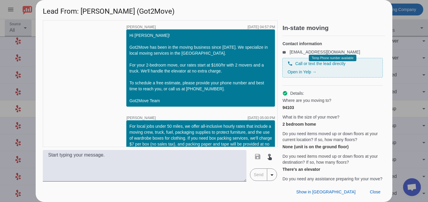
scroll to position [269, 0]
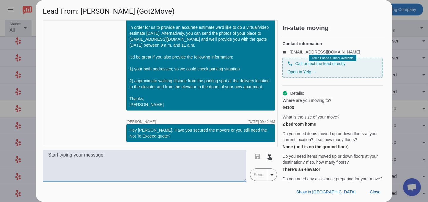
click at [164, 175] on textarea at bounding box center [145, 166] width 204 height 32
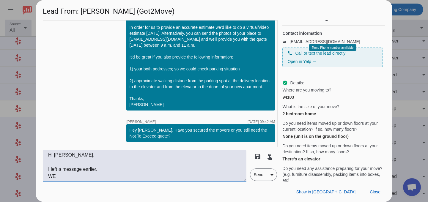
scroll to position [15, 0]
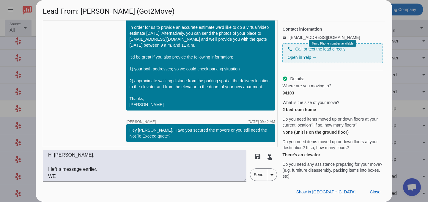
click at [291, 96] on div "94103" at bounding box center [333, 93] width 101 height 6
copy div "94103"
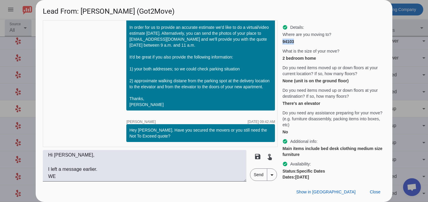
scroll to position [91, 0]
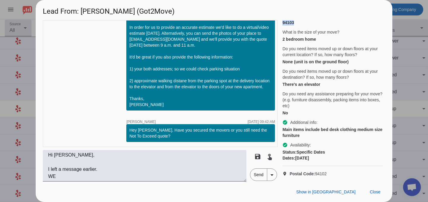
copy span "94102"
drag, startPoint x: 329, startPoint y: 175, endPoint x: 317, endPoint y: 175, distance: 12.5
click at [317, 175] on p "location_on Postal Code: 94102" at bounding box center [333, 174] width 101 height 6
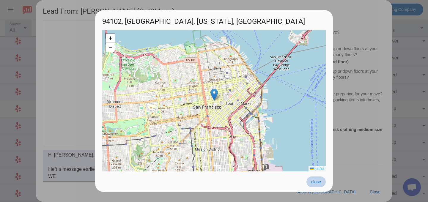
click at [313, 183] on span "close" at bounding box center [316, 182] width 10 height 5
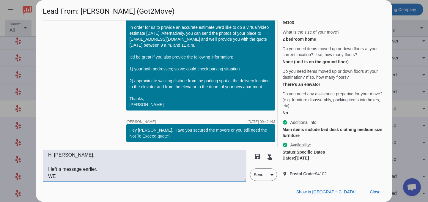
drag, startPoint x: 75, startPoint y: 176, endPoint x: 38, endPoint y: 175, distance: 36.6
click at [38, 175] on div "timer close [PERSON_NAME] [DATE] 04:57:PM Hi [PERSON_NAME]! Got2Move has been i…" at bounding box center [214, 101] width 357 height 162
paste textarea "l’ip dolorsita co Adipiscin 8el se doeius temp incid utla. ✅ Et doloremagn al E…"
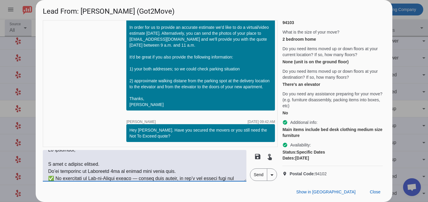
scroll to position [7, 0]
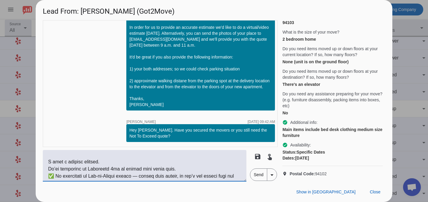
click at [62, 169] on textarea at bounding box center [145, 166] width 204 height 32
drag, startPoint x: 97, startPoint y: 168, endPoint x: 129, endPoint y: 168, distance: 32.1
click at [129, 168] on textarea at bounding box center [145, 166] width 204 height 32
click at [179, 169] on textarea at bounding box center [145, 166] width 204 height 32
click at [168, 171] on textarea at bounding box center [145, 166] width 204 height 32
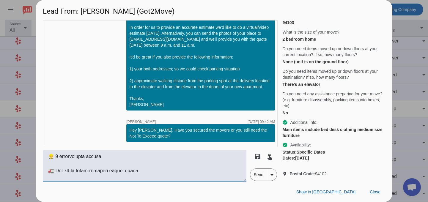
scroll to position [65, 0]
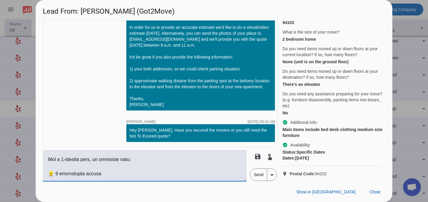
click at [94, 165] on textarea at bounding box center [145, 166] width 204 height 32
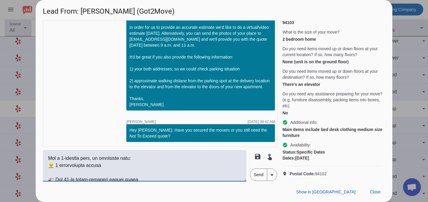
scroll to position [48, 0]
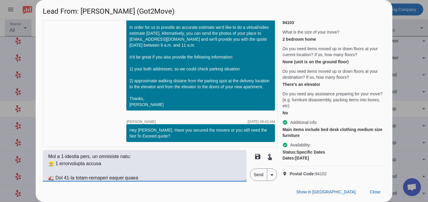
click at [87, 168] on textarea at bounding box center [145, 166] width 204 height 32
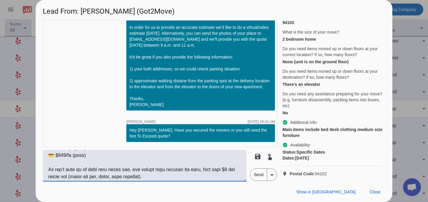
scroll to position [143, 0]
click at [160, 174] on textarea at bounding box center [145, 166] width 204 height 32
drag, startPoint x: 160, startPoint y: 177, endPoint x: 40, endPoint y: 170, distance: 120.0
click at [40, 170] on div "timer close [PERSON_NAME] [DATE] 04:57:PM Hi [PERSON_NAME]! Got2Move has been i…" at bounding box center [214, 101] width 357 height 162
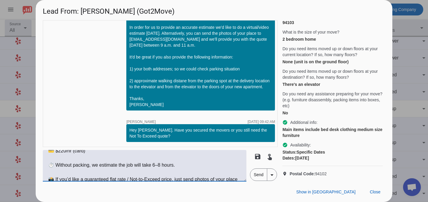
scroll to position [149, 0]
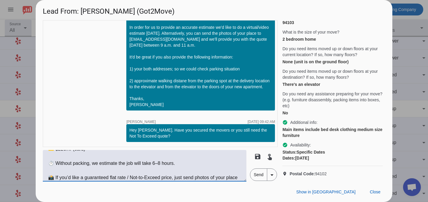
click at [69, 171] on textarea "Hi [PERSON_NAME], I left a message earlier. We’re still available on [DATE] to …" at bounding box center [145, 166] width 204 height 32
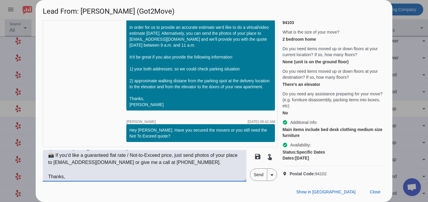
scroll to position [163, 0]
click at [178, 164] on textarea "Hi [PERSON_NAME], I left a message earlier. We’re still available on [DATE] to …" at bounding box center [145, 166] width 204 height 32
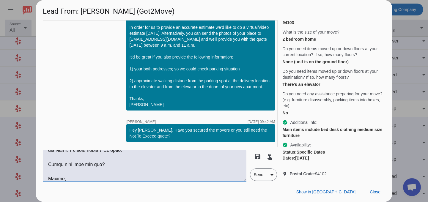
scroll to position [178, 0]
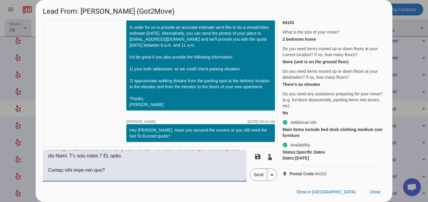
type textarea "Lo Ipsumdol, S amet c adipisc elitsed. Do’ei tempo incididun ut Labore 27et do …"
click at [256, 178] on span "Send" at bounding box center [258, 175] width 17 height 12
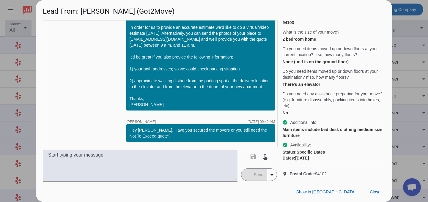
scroll to position [485, 0]
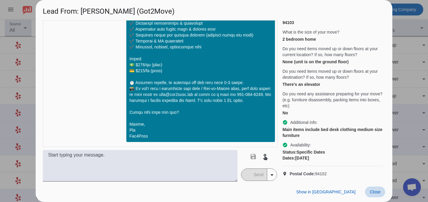
click at [371, 189] on span at bounding box center [375, 192] width 20 height 11
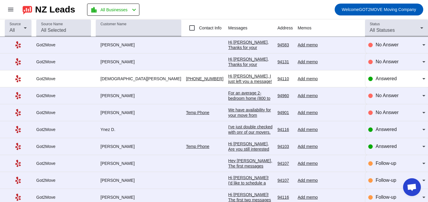
scroll to position [156, 0]
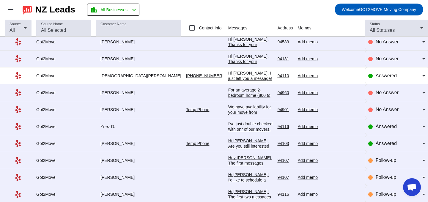
click at [228, 142] on div "Hi [PERSON_NAME], Are you still interested in the Not To Exceed Quote?" at bounding box center [250, 148] width 45 height 21
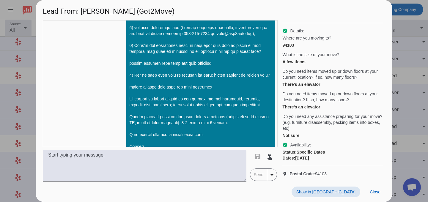
scroll to position [404, 0]
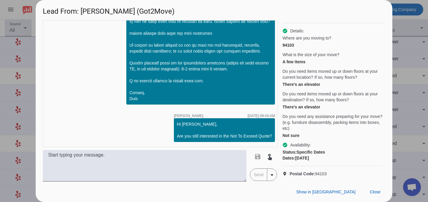
copy span "94103"
drag, startPoint x: 329, startPoint y: 173, endPoint x: 316, endPoint y: 173, distance: 12.5
click at [316, 173] on p "location_on Postal Code: 94103" at bounding box center [333, 174] width 101 height 6
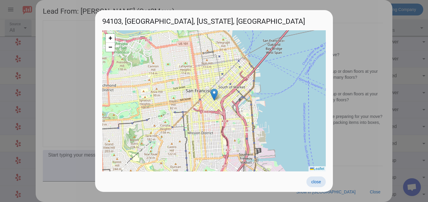
click at [316, 182] on span "close" at bounding box center [316, 182] width 10 height 5
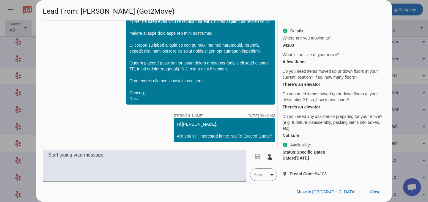
scroll to position [64, 0]
click at [291, 48] on div "94103" at bounding box center [333, 45] width 101 height 6
copy div "94103"
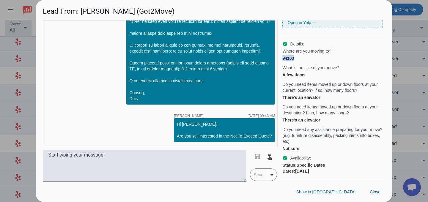
scroll to position [68, 0]
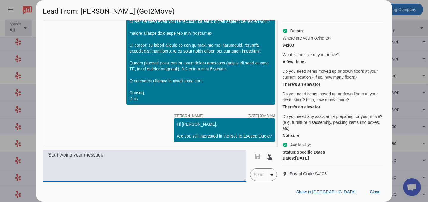
click at [159, 158] on textarea at bounding box center [145, 166] width 204 height 32
click at [98, 168] on textarea at bounding box center [145, 166] width 204 height 32
paste textarea "Lo’ip dolorsita co Adipiscin 5el se doeius temp incid utla. ✅ Et doloremagn al …"
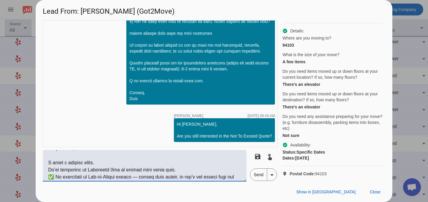
scroll to position [7, 0]
click at [61, 170] on textarea at bounding box center [145, 166] width 204 height 32
drag, startPoint x: 113, startPoint y: 169, endPoint x: 121, endPoint y: 170, distance: 8.0
click at [121, 170] on textarea at bounding box center [145, 166] width 204 height 32
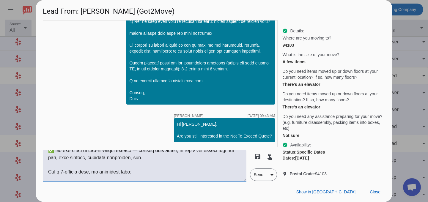
scroll to position [35, 0]
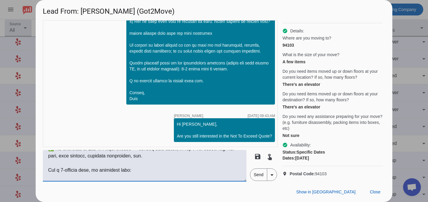
drag, startPoint x: 49, startPoint y: 171, endPoint x: 137, endPoint y: 170, distance: 87.7
click at [137, 170] on textarea at bounding box center [145, 166] width 204 height 32
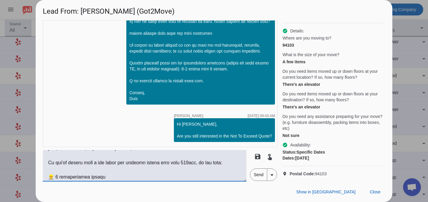
click at [56, 171] on textarea at bounding box center [145, 166] width 204 height 32
click at [56, 172] on textarea at bounding box center [145, 166] width 204 height 32
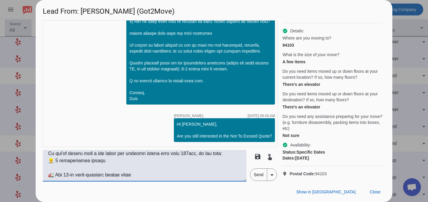
scroll to position [52, 0]
click at [62, 168] on textarea at bounding box center [145, 166] width 204 height 32
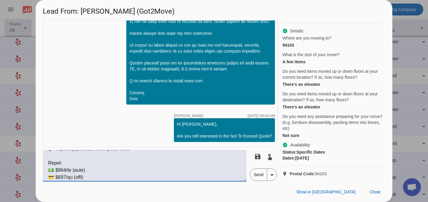
scroll to position [121, 0]
click at [63, 168] on textarea at bounding box center [145, 166] width 204 height 32
click at [62, 175] on textarea at bounding box center [145, 166] width 204 height 32
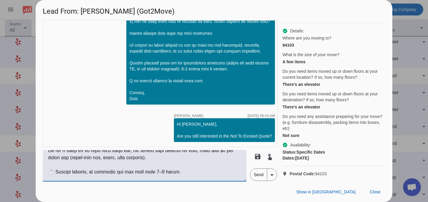
scroll to position [162, 0]
drag, startPoint x: 152, startPoint y: 171, endPoint x: 160, endPoint y: 171, distance: 8.0
click at [160, 171] on textarea at bounding box center [145, 166] width 204 height 32
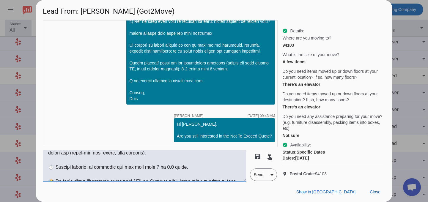
scroll to position [170, 0]
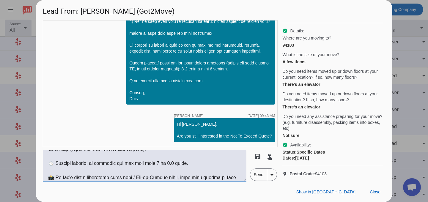
click at [182, 164] on textarea at bounding box center [145, 166] width 204 height 32
drag, startPoint x: 153, startPoint y: 165, endPoint x: 169, endPoint y: 164, distance: 16.1
click at [169, 164] on textarea at bounding box center [145, 166] width 204 height 32
click at [158, 165] on textarea at bounding box center [145, 166] width 204 height 32
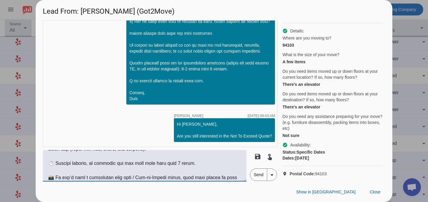
click at [93, 164] on textarea at bounding box center [145, 166] width 204 height 32
click at [92, 163] on textarea at bounding box center [145, 166] width 204 height 32
click at [117, 164] on textarea at bounding box center [145, 166] width 204 height 32
drag, startPoint x: 118, startPoint y: 163, endPoint x: 133, endPoint y: 163, distance: 15.2
click at [133, 163] on textarea at bounding box center [145, 166] width 204 height 32
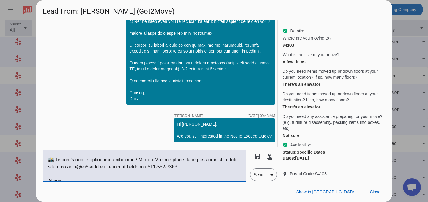
scroll to position [190, 0]
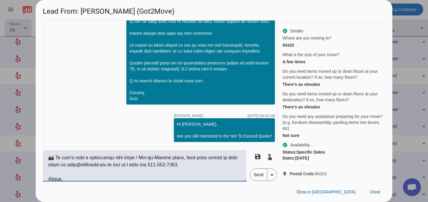
click at [183, 164] on textarea at bounding box center [145, 166] width 204 height 32
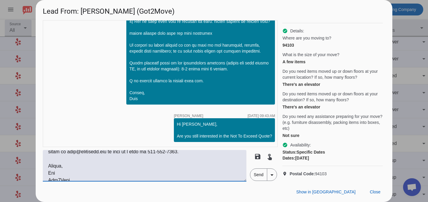
scroll to position [207, 0]
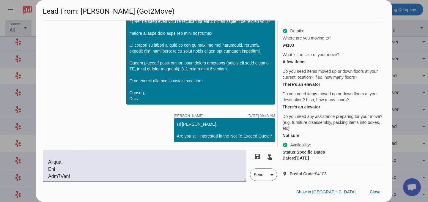
type textarea "Lo Ipsumdo, S amet c adipisc elits. Do’ei temporinc ut Laboreetd 45ma al enimad…"
click at [256, 175] on span "Send" at bounding box center [258, 175] width 17 height 12
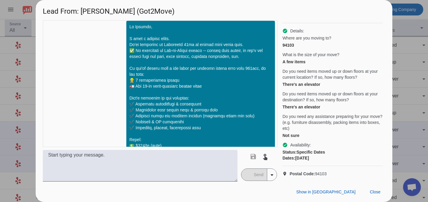
scroll to position [507, 0]
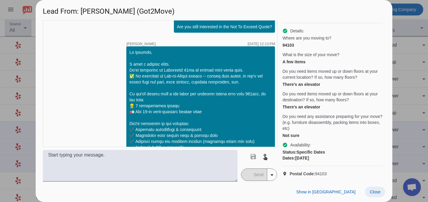
click at [373, 192] on span "Close" at bounding box center [375, 192] width 11 height 5
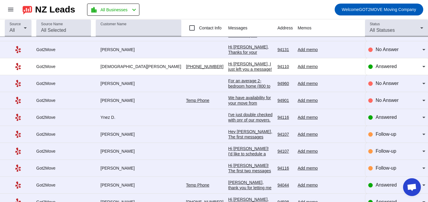
scroll to position [191, 0]
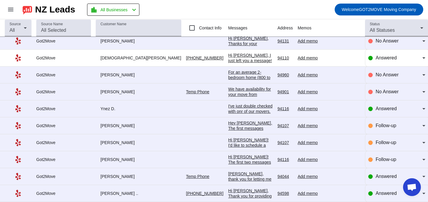
click at [228, 90] on div "We have availability for your move from [GEOGRAPHIC_DATA][PERSON_NAME] to [GEOG…" at bounding box center [250, 138] width 45 height 102
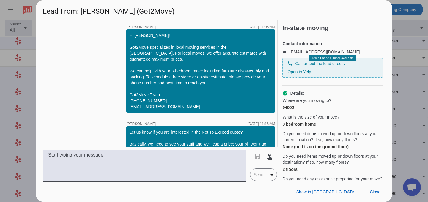
scroll to position [200, 0]
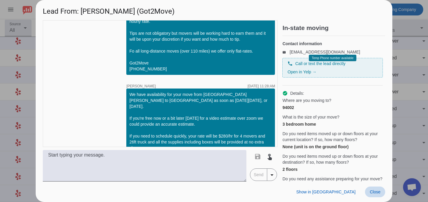
click at [379, 193] on span "Close" at bounding box center [375, 192] width 11 height 5
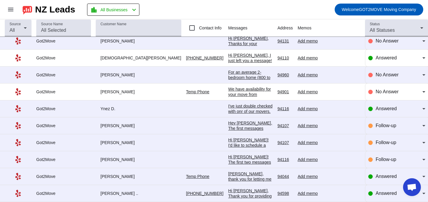
click at [298, 94] on div "Add memo" at bounding box center [330, 91] width 64 height 5
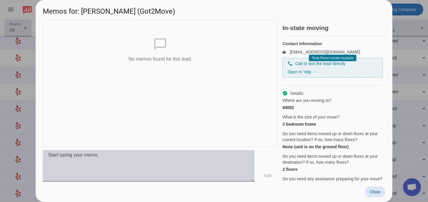
click at [141, 162] on textarea at bounding box center [149, 166] width 212 height 32
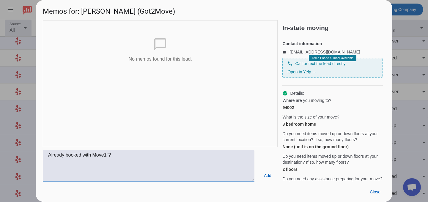
click at [94, 154] on textarea "Already booked with Move1"?" at bounding box center [149, 166] width 212 height 32
click at [50, 156] on textarea "Already booked with "Move1"?" at bounding box center [149, 166] width 212 height 32
click at [48, 155] on textarea "Already booked with "Move1"?" at bounding box center [149, 166] width 212 height 32
type textarea "Called on 8/22. Already booked with "Move1"?"
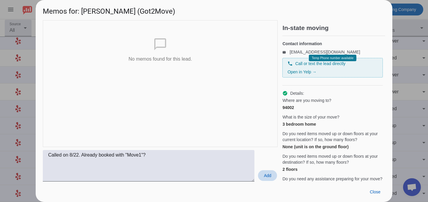
click at [267, 174] on span "Add" at bounding box center [267, 176] width 7 height 6
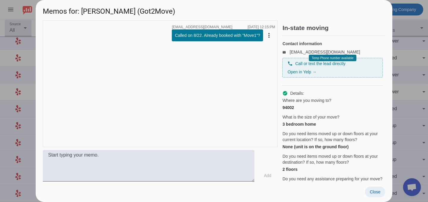
click at [377, 192] on span "Close" at bounding box center [375, 192] width 11 height 5
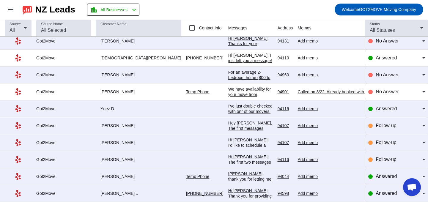
click at [228, 89] on div "We have availability for your move from [GEOGRAPHIC_DATA][PERSON_NAME] to [GEOG…" at bounding box center [250, 138] width 45 height 102
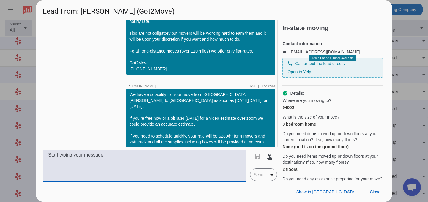
click at [121, 160] on textarea at bounding box center [145, 166] width 204 height 32
paste textarea "This is Per with Got2Move. Thanks for taking my call [DATE]! Although we missed…"
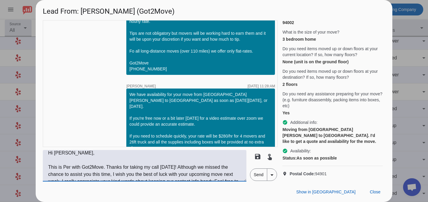
scroll to position [0, 0]
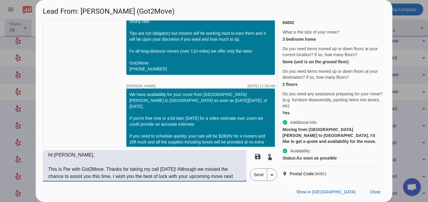
click at [107, 167] on textarea "Hi [PERSON_NAME], This is Per with Got2Move. Thanks for taking my call [DATE]! …" at bounding box center [145, 166] width 204 height 32
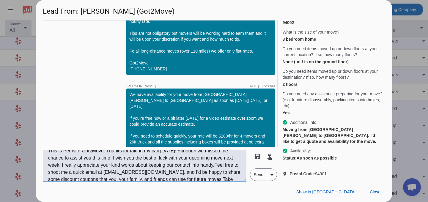
scroll to position [11, 0]
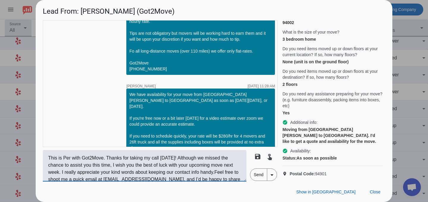
click at [176, 156] on textarea "Hi [PERSON_NAME], This is Per with Got2Move. Thanks for taking my call [DATE]! …" at bounding box center [145, 166] width 204 height 32
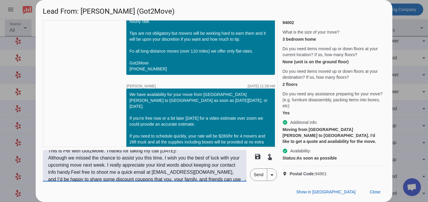
drag, startPoint x: 93, startPoint y: 165, endPoint x: 115, endPoint y: 166, distance: 22.0
click at [115, 166] on textarea "Hi [PERSON_NAME], This is Per with Got2Move. Thanks for taking my call [DATE]! …" at bounding box center [145, 166] width 204 height 32
click at [96, 167] on textarea "Hi [PERSON_NAME], This is Per with Got2Move. Thanks for taking my call [DATE]! …" at bounding box center [145, 166] width 204 height 32
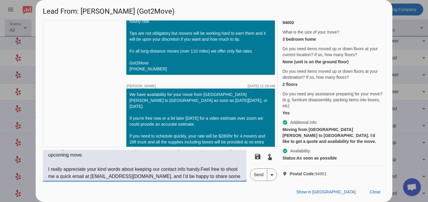
scroll to position [36, 0]
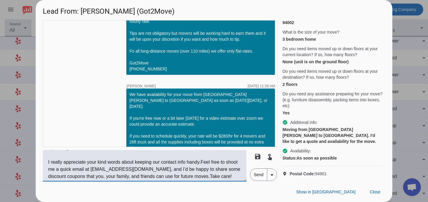
drag, startPoint x: 93, startPoint y: 163, endPoint x: 201, endPoint y: 162, distance: 107.7
click at [201, 162] on textarea "Hi [PERSON_NAME], This is Per with Got2Move. Thanks for taking my call [DATE]! …" at bounding box center [145, 166] width 204 height 32
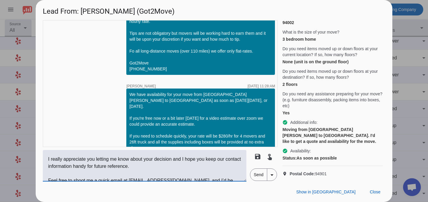
scroll to position [35, 0]
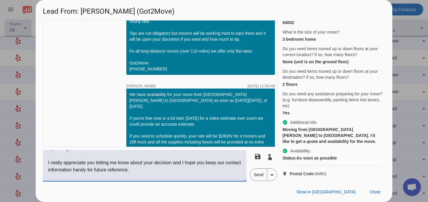
click at [196, 162] on textarea "Hi [PERSON_NAME], This is Per with Got2Move. Thanks for taking my call [DATE]! …" at bounding box center [145, 166] width 204 height 32
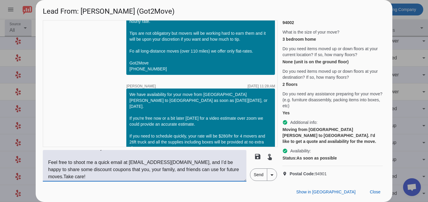
scroll to position [57, 0]
click at [176, 177] on textarea "Hi [PERSON_NAME], This is Per with Got2Move. Thanks for taking my call [DATE]! …" at bounding box center [145, 166] width 204 height 32
click at [226, 170] on textarea "Hi [PERSON_NAME], This is Per with Got2Move. Thanks for taking my call [DATE]! …" at bounding box center [145, 166] width 204 height 32
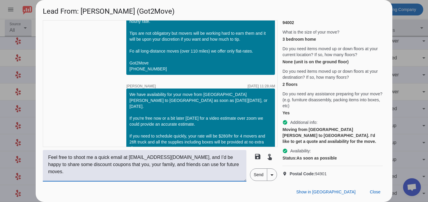
click at [120, 177] on textarea "Hi [PERSON_NAME], This is Per with Got2Move. Thanks for taking my call [DATE]! …" at bounding box center [145, 166] width 204 height 32
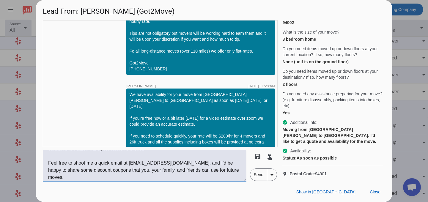
scroll to position [71, 0]
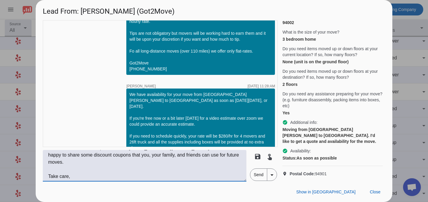
type textarea "Hi [PERSON_NAME], This is Per with Got2Move. Thanks for taking my call [DATE]! …"
click at [256, 176] on span "Send" at bounding box center [258, 175] width 17 height 12
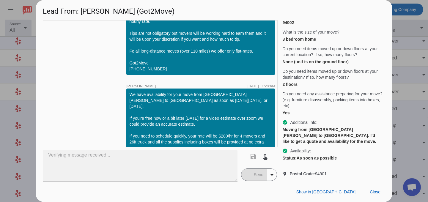
scroll to position [0, 0]
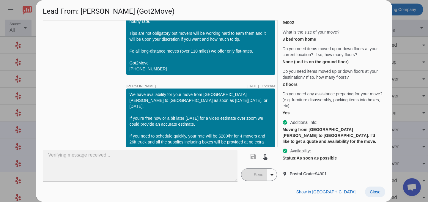
click at [377, 191] on span "Close" at bounding box center [375, 192] width 11 height 5
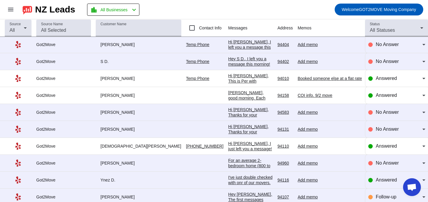
scroll to position [123, 0]
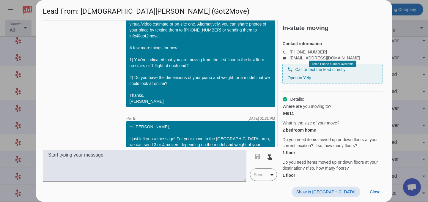
scroll to position [408, 0]
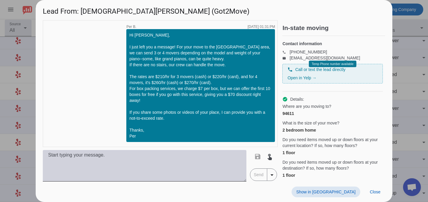
click at [167, 159] on textarea at bounding box center [145, 166] width 204 height 32
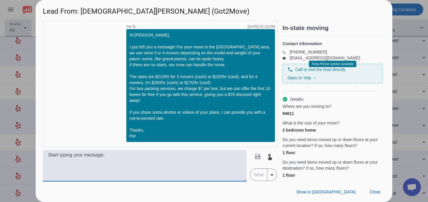
type textarea "C"
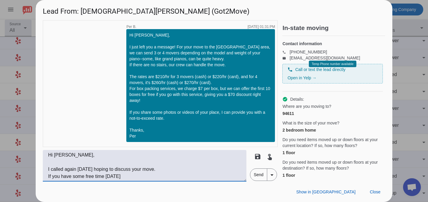
click at [106, 175] on textarea "Hi [PERSON_NAME], I called again [DATE] hoping to discuss your move. If you hav…" at bounding box center [145, 166] width 204 height 32
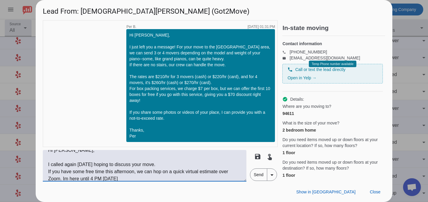
type textarea "Hi [PERSON_NAME], I called again [DATE] hoping to discuss your move. If you hav…"
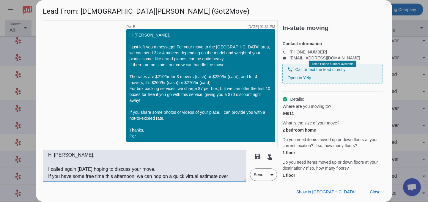
drag, startPoint x: 119, startPoint y: 180, endPoint x: 57, endPoint y: 147, distance: 70.6
click at [57, 147] on div "timer close [PERSON_NAME] [DATE] 05:16:PM Hi [PERSON_NAME]! Got2Move has been i…" at bounding box center [160, 101] width 235 height 162
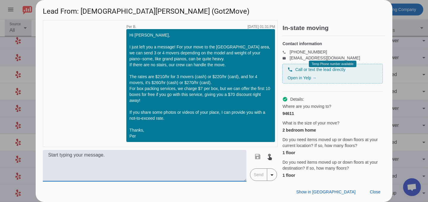
paste textarea "Hi [PERSON_NAME],I called again [DATE] because I’d love to chat about your move…"
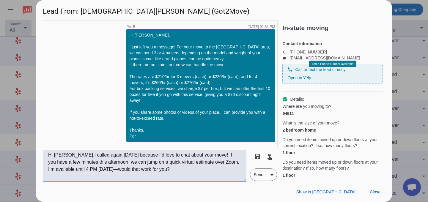
click at [73, 156] on textarea "Hi [PERSON_NAME],I called again [DATE] because I’d love to chat about your move…" at bounding box center [145, 166] width 204 height 32
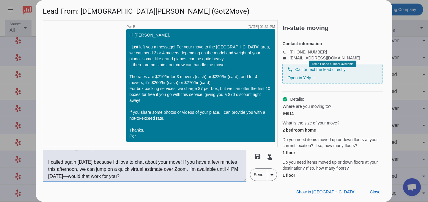
scroll to position [7, 0]
click at [181, 162] on textarea "Hi [PERSON_NAME], I called again [DATE] because I’d love to chat about your mov…" at bounding box center [145, 166] width 204 height 32
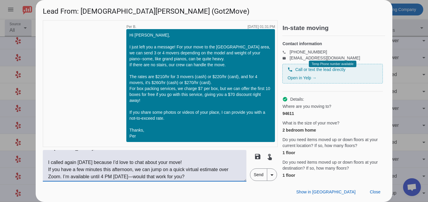
scroll to position [7, 0]
click at [62, 175] on textarea "Hi [PERSON_NAME], I called again [DATE] because I’d love to chat about your mov…" at bounding box center [145, 166] width 204 height 32
click at [193, 175] on textarea "Hi [PERSON_NAME], I called again [DATE] because I’d love to chat about your mov…" at bounding box center [145, 166] width 204 height 32
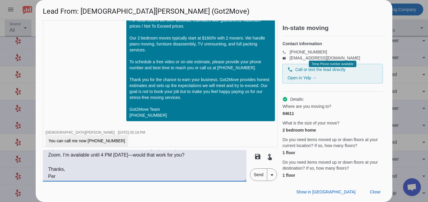
scroll to position [51, 0]
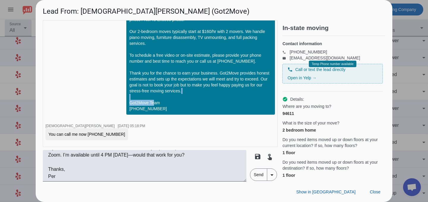
copy div "[PHONE_NUMBER]​"
drag, startPoint x: 158, startPoint y: 109, endPoint x: 126, endPoint y: 108, distance: 32.1
click at [126, 108] on div "timer close [PERSON_NAME] [DATE] 05:16:PM Hi [PERSON_NAME]! Got2Move has been i…" at bounding box center [160, 83] width 235 height 127
click at [76, 178] on textarea "Hi [PERSON_NAME], I called again [DATE] because I’d love to chat about your mov…" at bounding box center [145, 166] width 204 height 32
paste textarea "[PHONE_NUMBER]​"
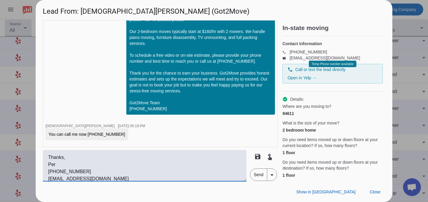
scroll to position [43, 0]
type textarea "Hi [PERSON_NAME], I called again [DATE] because I’d love to chat about your mov…"
click at [255, 175] on span "Send" at bounding box center [258, 175] width 17 height 12
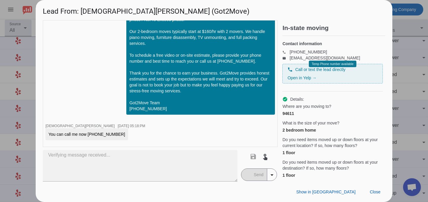
scroll to position [0, 0]
click at [376, 192] on span "Close" at bounding box center [375, 192] width 11 height 5
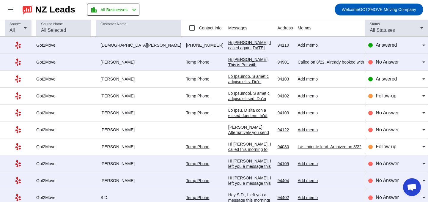
click at [228, 44] on div "Hi [PERSON_NAME], I called again [DATE] because I'd love to chat about your mov…" at bounding box center [250, 80] width 45 height 80
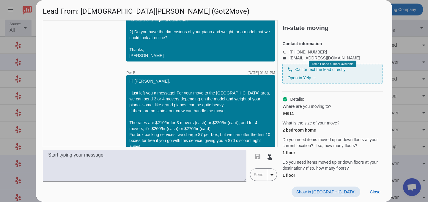
scroll to position [493, 0]
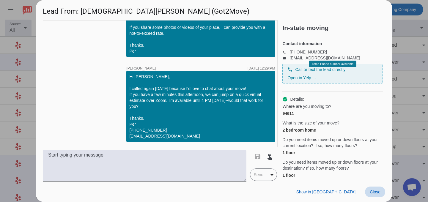
click at [373, 193] on span "Close" at bounding box center [375, 192] width 11 height 5
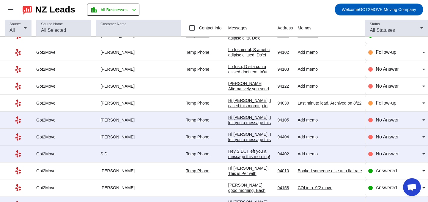
scroll to position [0, 0]
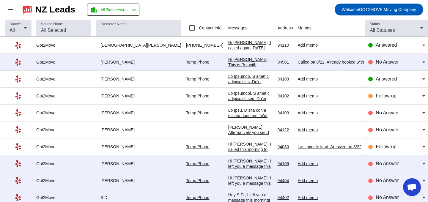
click at [298, 62] on div "Called on 8/22. Already booked with "Move1"?" at bounding box center [340, 61] width 85 height 5
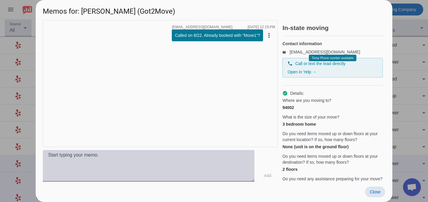
click at [134, 156] on textarea at bounding box center [149, 166] width 212 height 32
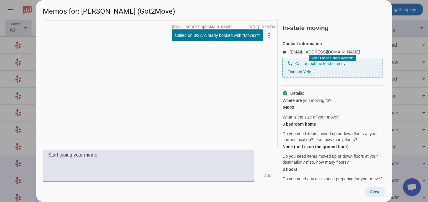
click at [379, 193] on span "Close" at bounding box center [375, 192] width 11 height 5
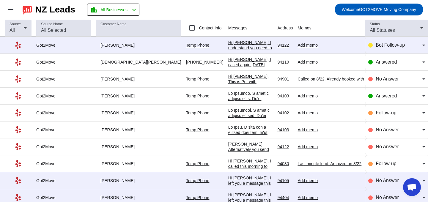
click at [228, 48] on div "Hi [PERSON_NAME]! I understand you need to move a living room chair with one fl…" at bounding box center [250, 77] width 45 height 75
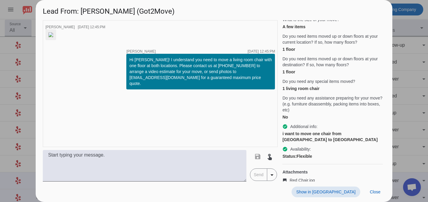
scroll to position [106, 0]
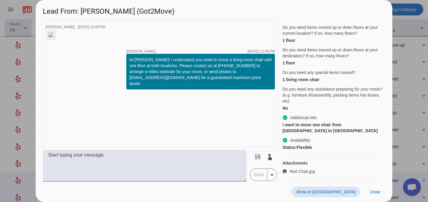
click at [53, 37] on img at bounding box center [50, 34] width 5 height 5
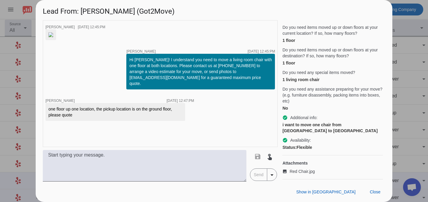
scroll to position [16, 0]
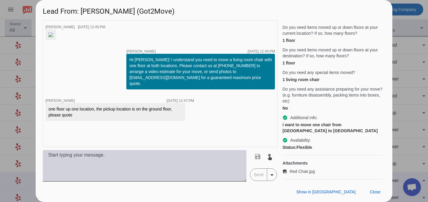
click at [147, 163] on textarea at bounding box center [145, 166] width 204 height 32
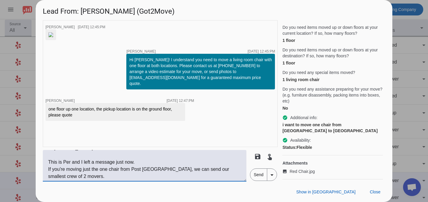
scroll to position [19, 0]
paste textarea "Rates: 💵 $210/hr (cash) 💳 $220/hr (card) ⏱️ Without packing, we estimate the jo…"
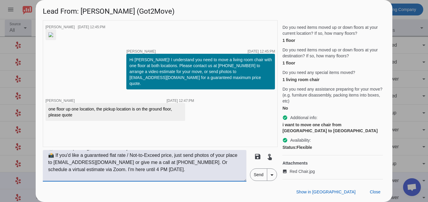
scroll to position [61, 0]
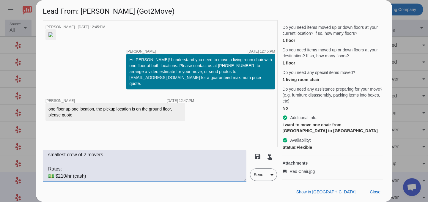
click at [57, 160] on textarea "Hi [PERSON_NAME], This is Per and I left a message just now. If you're moving j…" at bounding box center [145, 166] width 204 height 32
drag, startPoint x: 57, startPoint y: 163, endPoint x: 62, endPoint y: 163, distance: 5.1
click at [62, 163] on textarea "Hi [PERSON_NAME], This is Per and I left a message just now. If you're moving j…" at bounding box center [145, 166] width 204 height 32
click at [62, 171] on textarea "Hi [PERSON_NAME], This is Per and I left a message just now. If you're moving j…" at bounding box center [145, 166] width 204 height 32
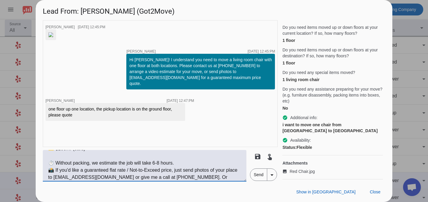
scroll to position [64, 0]
drag, startPoint x: 49, startPoint y: 162, endPoint x: 80, endPoint y: 162, distance: 30.6
click at [80, 162] on textarea "Hi [PERSON_NAME], This is Per and I left a message just now. If you're moving j…" at bounding box center [145, 166] width 204 height 32
drag, startPoint x: 95, startPoint y: 162, endPoint x: 55, endPoint y: 162, distance: 40.5
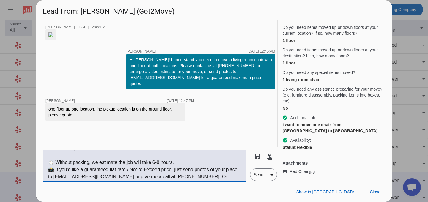
click at [55, 162] on textarea "Hi [PERSON_NAME], This is Per and I left a message just now. If you're moving j…" at bounding box center [145, 166] width 204 height 32
drag, startPoint x: 116, startPoint y: 164, endPoint x: 136, endPoint y: 164, distance: 19.7
click at [136, 164] on textarea "Hi [PERSON_NAME], This is Per and I left a message just now. If you're moving j…" at bounding box center [145, 166] width 204 height 32
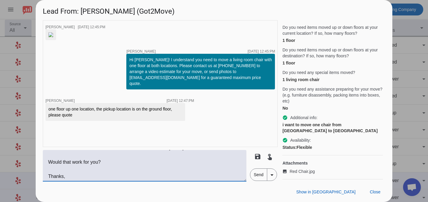
scroll to position [121, 0]
drag, startPoint x: 48, startPoint y: 163, endPoint x: 110, endPoint y: 156, distance: 62.3
click at [110, 156] on textarea "Hi [PERSON_NAME], This is Per and I left a message just now. If you're moving j…" at bounding box center [145, 166] width 204 height 32
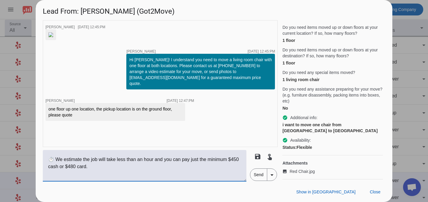
scroll to position [74, 0]
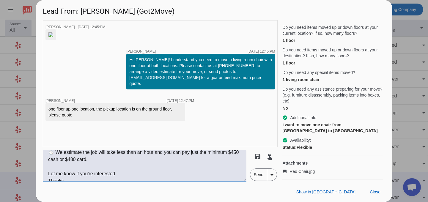
drag, startPoint x: 81, startPoint y: 176, endPoint x: 126, endPoint y: 176, distance: 45.5
click at [126, 176] on textarea "Hi [PERSON_NAME], This is Per and I left a message just now. If you're moving j…" at bounding box center [145, 166] width 204 height 32
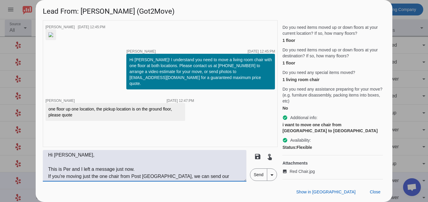
drag, startPoint x: 128, startPoint y: 174, endPoint x: 96, endPoint y: 141, distance: 45.9
click at [96, 140] on div "timer close [PERSON_NAME] [DATE] 12:45:PM timer close [PERSON_NAME] [DATE] 12:4…" at bounding box center [160, 101] width 235 height 162
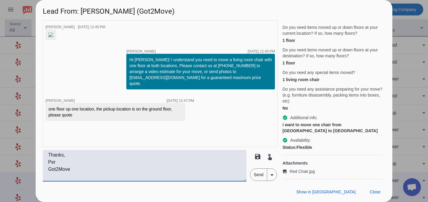
paste textarea "Hi [PERSON_NAME],This is Per—I just left you a message. If you’re only moving t…"
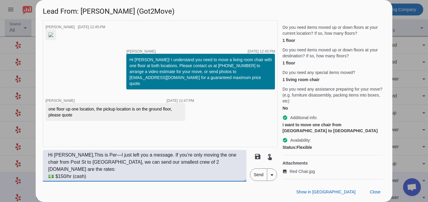
click at [65, 154] on textarea "Hi [PERSON_NAME],This is Per—I just left you a message. If you’re only moving t…" at bounding box center [145, 166] width 204 height 32
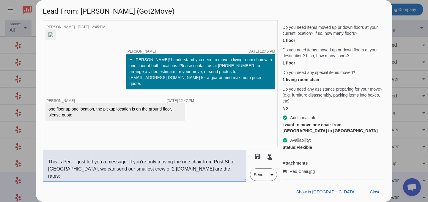
scroll to position [10, 0]
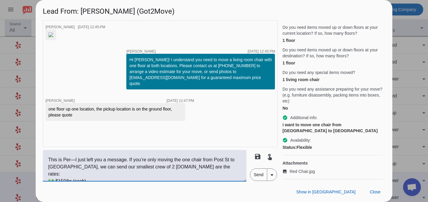
click at [129, 161] on textarea "Hi [PERSON_NAME], This is Per—I just left you a message. If you’re only moving …" at bounding box center [145, 166] width 204 height 32
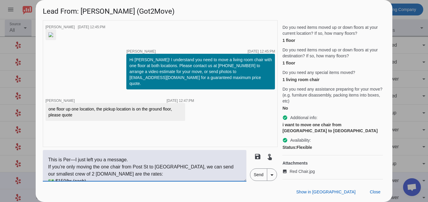
scroll to position [17, 0]
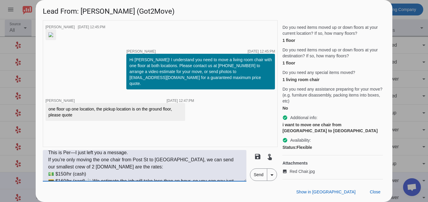
click at [87, 167] on textarea "Hi [PERSON_NAME], This is Per—I just left you a message. If you’re only moving …" at bounding box center [145, 166] width 204 height 32
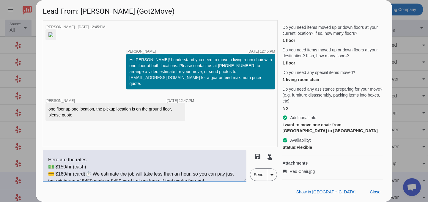
scroll to position [46, 0]
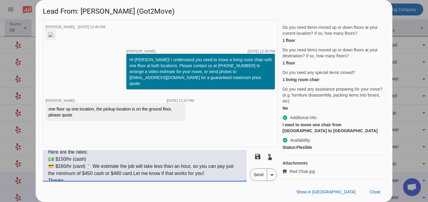
click at [85, 167] on textarea "Hi [PERSON_NAME], This is Per—I just left you a message. If you’re only moving …" at bounding box center [145, 166] width 204 height 32
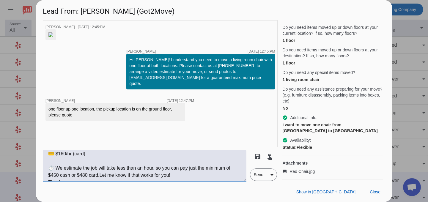
scroll to position [59, 0]
click at [99, 173] on textarea "Hi [PERSON_NAME], This is Per—I just left you a message. If you’re only moving …" at bounding box center [145, 166] width 204 height 32
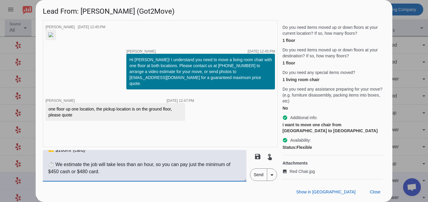
scroll to position [69, 0]
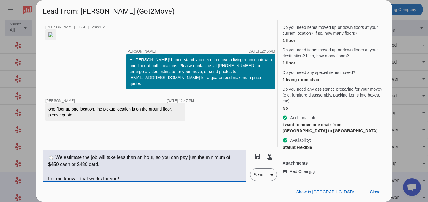
click at [185, 171] on textarea "Hi [PERSON_NAME], This is Per—I just left you a message. If you’re only moving …" at bounding box center [145, 166] width 204 height 32
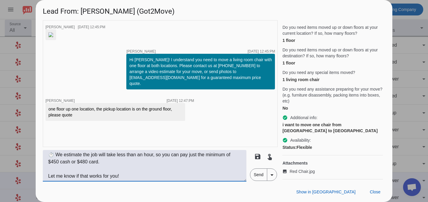
scroll to position [70, 0]
click at [225, 157] on textarea "Hi [PERSON_NAME], This is Per—I just left you a message. If you’re only moving …" at bounding box center [145, 166] width 204 height 32
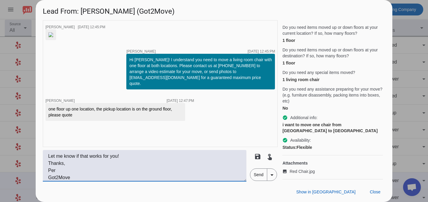
scroll to position [93, 0]
click at [125, 159] on textarea "Hi [PERSON_NAME], This is Per—I just left you a message. If you’re only moving …" at bounding box center [145, 166] width 204 height 32
type textarea "Hi [PERSON_NAME], This is Per—I just left you a message. If you’re only moving …"
click at [262, 176] on span "Send" at bounding box center [258, 175] width 17 height 12
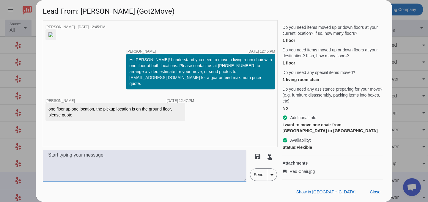
scroll to position [0, 0]
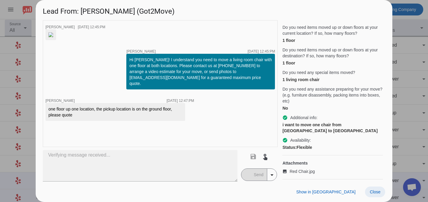
click at [375, 195] on span at bounding box center [375, 192] width 20 height 11
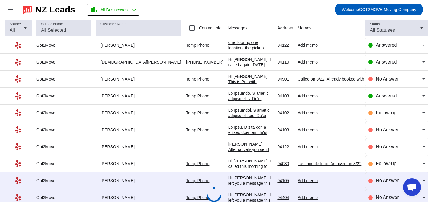
click at [298, 47] on div "Add memo" at bounding box center [340, 45] width 85 height 5
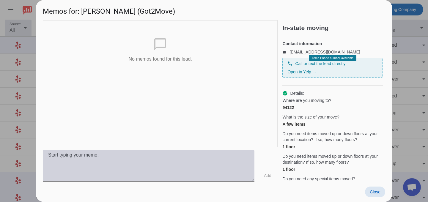
click at [155, 162] on textarea at bounding box center [149, 166] width 212 height 32
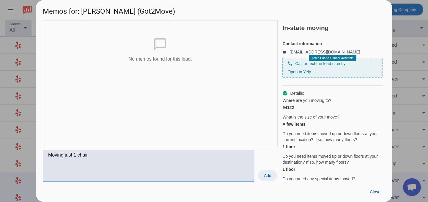
type textarea "Moving just 1 chair"
click at [268, 171] on span at bounding box center [267, 175] width 19 height 11
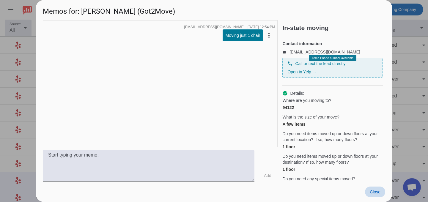
click at [371, 189] on span at bounding box center [375, 192] width 20 height 11
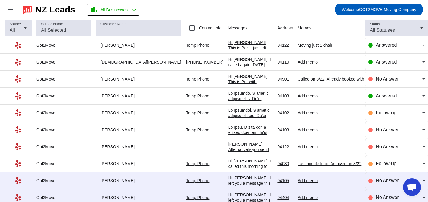
click at [228, 41] on div "Hi [PERSON_NAME], This is Per--I just left you a message. If you're only moving…" at bounding box center [250, 93] width 45 height 107
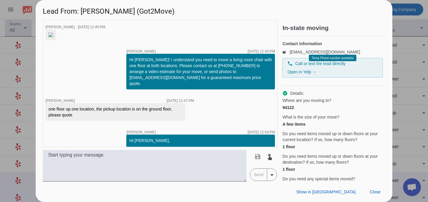
scroll to position [148, 0]
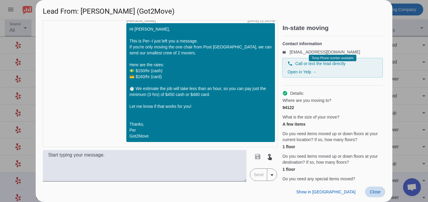
click at [373, 190] on span "Close" at bounding box center [375, 192] width 11 height 5
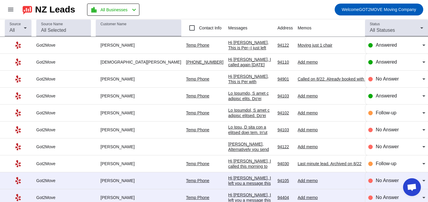
click at [228, 47] on div "Hi [PERSON_NAME], This is Per--I just left you a message. If you're only moving…" at bounding box center [250, 93] width 45 height 107
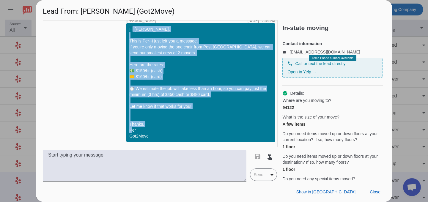
drag, startPoint x: 151, startPoint y: 136, endPoint x: 130, endPoint y: 31, distance: 107.4
click at [130, 31] on div "Hi [PERSON_NAME], This is Per--I just left you a message. If you're only moving…" at bounding box center [200, 82] width 143 height 113
copy div "Hi [PERSON_NAME], This is Per--I just left you a message. If you're only moving…"
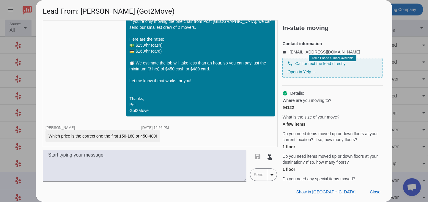
scroll to position [307, 0]
click at [373, 191] on span "Close" at bounding box center [375, 192] width 11 height 5
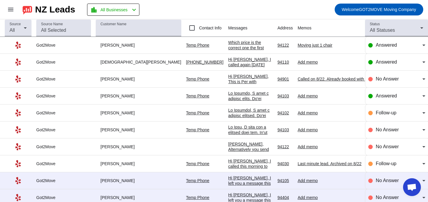
click at [228, 47] on div "Which price is the correct one the first 150-160 or 450-480!" at bounding box center [250, 48] width 45 height 16
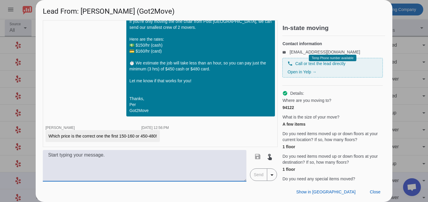
click at [165, 168] on textarea at bounding box center [145, 166] width 204 height 32
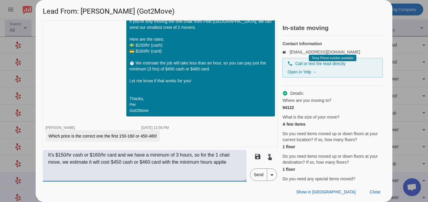
type textarea "It's $150/hr cash or $160/hr card and we have a minimum of 3 hours, so for the …"
drag, startPoint x: 232, startPoint y: 164, endPoint x: 46, endPoint y: 154, distance: 186.8
click at [46, 154] on textarea "It's $150/hr cash or $160/hr card and we have a minimum of 3 hours, so for the …" at bounding box center [145, 166] width 204 height 32
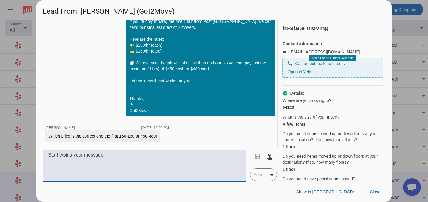
click at [97, 154] on textarea at bounding box center [145, 166] width 204 height 32
click at [98, 159] on textarea at bounding box center [145, 166] width 204 height 32
paste textarea "It’s $150/hr cash or $160/hr card, and we have a minimum of 3 hours. So for the…"
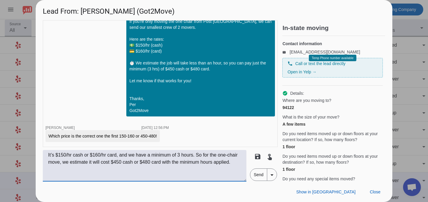
type textarea "It’s $150/hr cash or $160/hr card, and we have a minimum of 3 hours. So for the…"
click at [251, 173] on span "Send" at bounding box center [258, 175] width 17 height 12
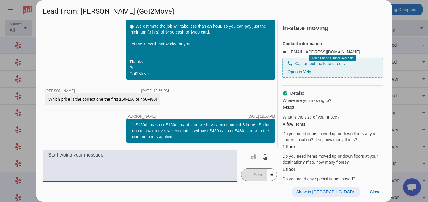
scroll to position [344, 0]
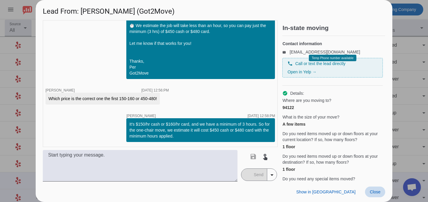
click at [373, 191] on span "Close" at bounding box center [375, 192] width 11 height 5
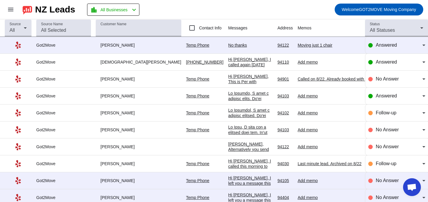
click at [228, 48] on div "No thanks" at bounding box center [250, 45] width 45 height 5
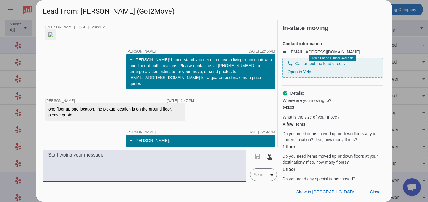
scroll to position [407, 0]
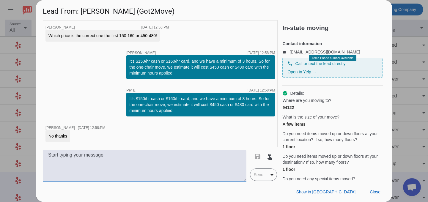
click at [194, 153] on textarea at bounding box center [145, 166] width 204 height 32
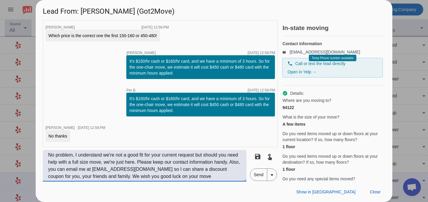
type textarea "No problem, I understand we're not a good fit for your current request but shou…"
drag, startPoint x: 211, startPoint y: 174, endPoint x: 168, endPoint y: 147, distance: 51.2
click at [168, 147] on div "timer close [PERSON_NAME] [DATE] 12:45:PM timer close [PERSON_NAME] [DATE] 12:4…" at bounding box center [160, 101] width 235 height 162
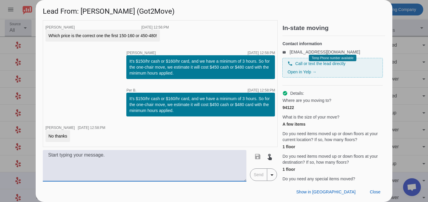
paste textarea "No problem at all! I totally understand that we might not be the best fit for y…"
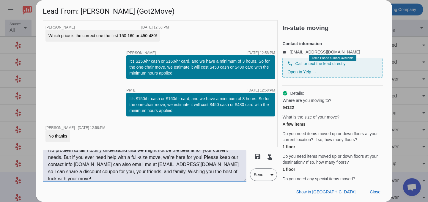
scroll to position [0, 0]
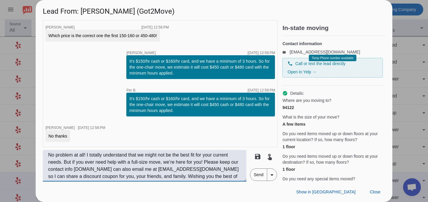
drag, startPoint x: 87, startPoint y: 156, endPoint x: 44, endPoint y: 153, distance: 43.0
click at [44, 153] on textarea "No problem at all! I totally understand that we might not be the best fit for y…" at bounding box center [145, 166] width 204 height 32
click at [158, 161] on textarea "I totally understand that we might not be the best fit for your current needs. …" at bounding box center [145, 166] width 204 height 32
click at [63, 169] on textarea "I totally understand that we might not be the best fit for your current needs. …" at bounding box center [145, 166] width 204 height 32
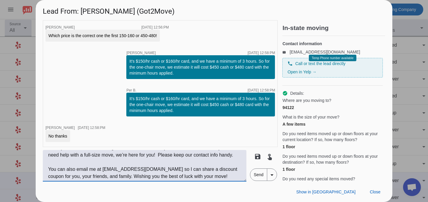
scroll to position [7, 0]
click at [101, 176] on textarea "I totally understand that we might not be the best fit for your current needs. …" at bounding box center [145, 166] width 204 height 32
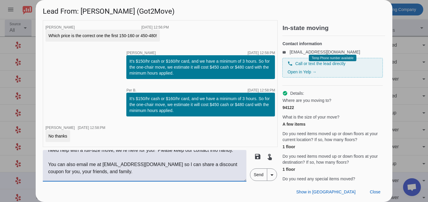
scroll to position [19, 0]
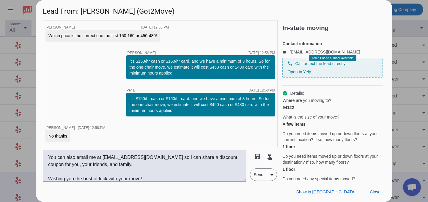
type textarea "I totally understand that we might not be the best fit for your current needs. …"
click at [260, 179] on span "Send" at bounding box center [258, 175] width 17 height 12
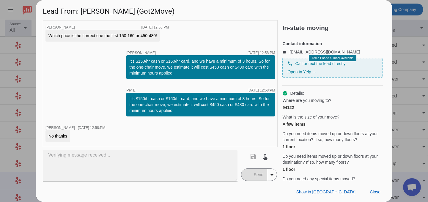
scroll to position [0, 0]
click at [375, 191] on span "Close" at bounding box center [375, 192] width 11 height 5
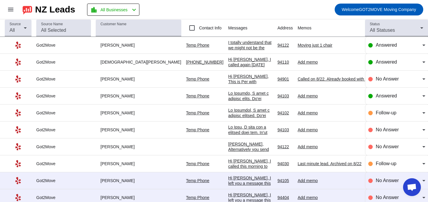
click at [298, 46] on div "Moving just 1 chair" at bounding box center [340, 45] width 85 height 5
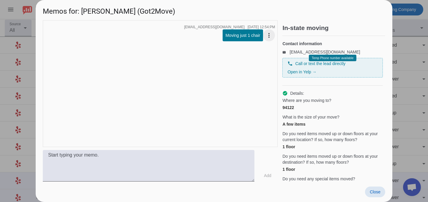
click at [268, 36] on mat-icon "more_vert" at bounding box center [269, 35] width 7 height 7
click at [199, 103] on div at bounding box center [214, 101] width 428 height 202
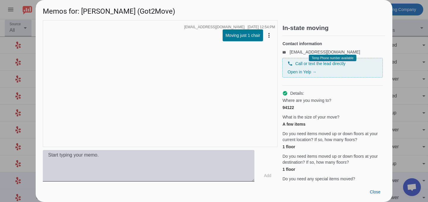
click at [187, 158] on textarea at bounding box center [149, 166] width 212 height 32
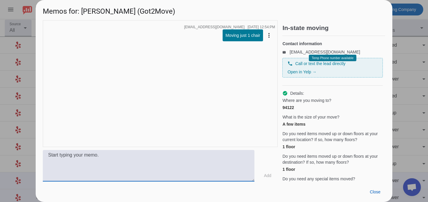
type textarea "E"
type textarea "REFUSED"
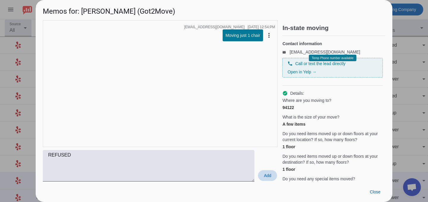
click at [266, 173] on span "Add" at bounding box center [267, 176] width 7 height 6
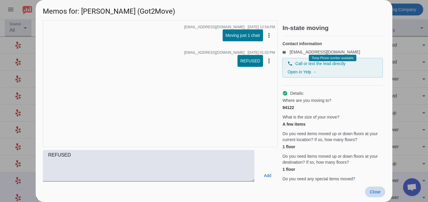
click at [371, 191] on span "Close" at bounding box center [375, 192] width 11 height 5
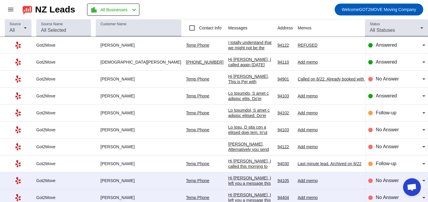
click at [228, 48] on div "I totally understand that we might not be the best fit for your current needs. …" at bounding box center [250, 83] width 45 height 86
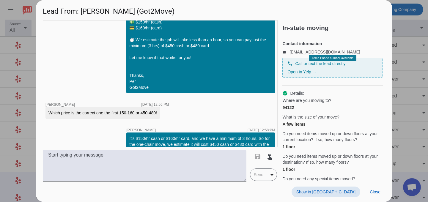
scroll to position [293, 0]
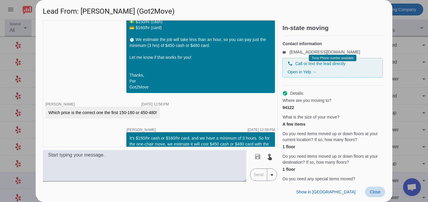
click at [377, 192] on span "Close" at bounding box center [375, 192] width 11 height 5
